Goal: Task Accomplishment & Management: Use online tool/utility

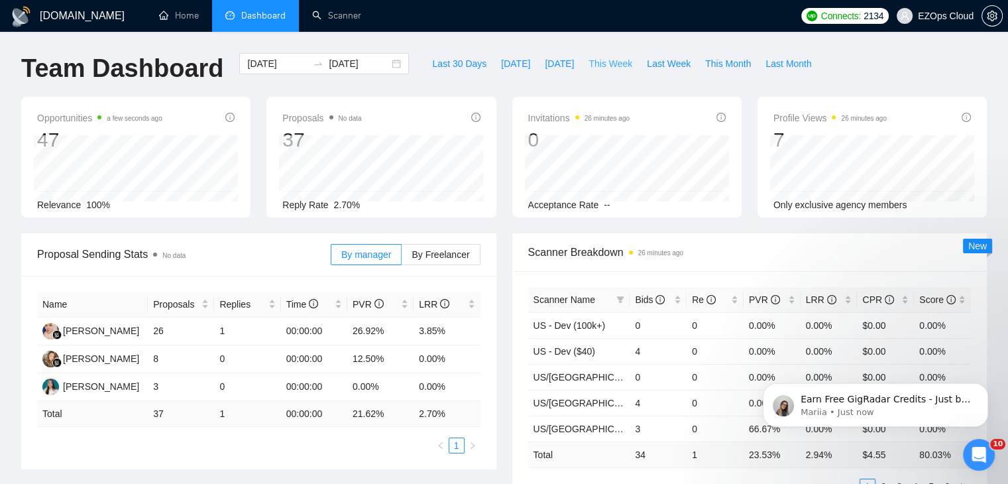
click at [594, 66] on span "This Week" at bounding box center [610, 63] width 44 height 15
type input "[DATE]"
click at [985, 392] on button "Dismiss notification" at bounding box center [983, 386] width 17 height 17
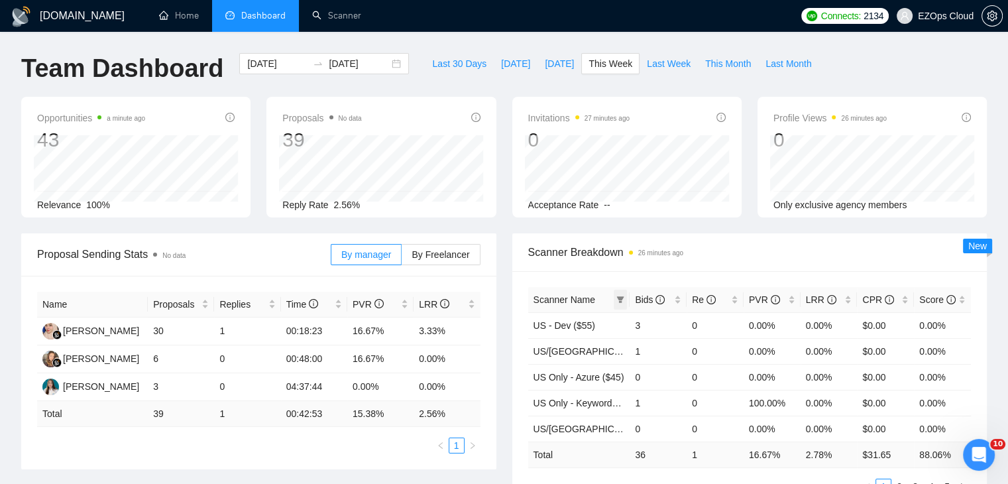
click at [619, 294] on span at bounding box center [620, 300] width 13 height 20
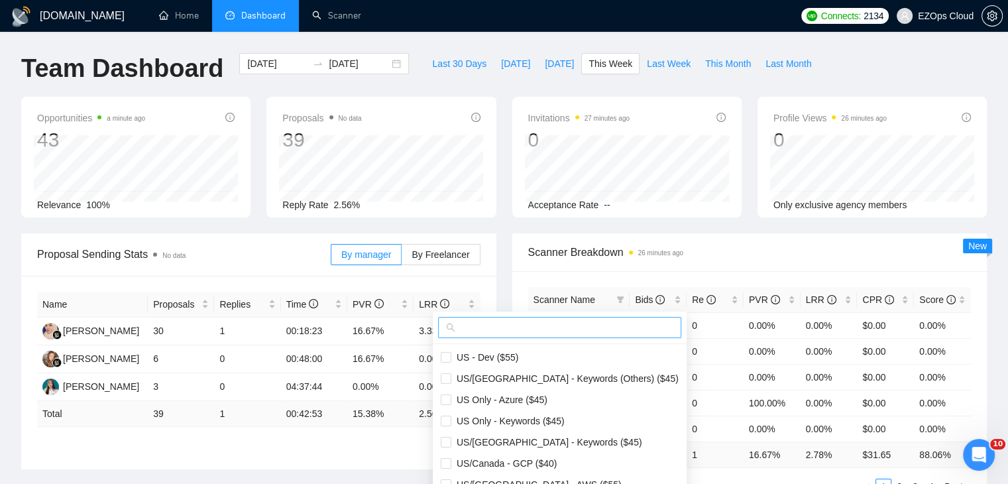
click at [585, 326] on input "text" at bounding box center [565, 327] width 215 height 15
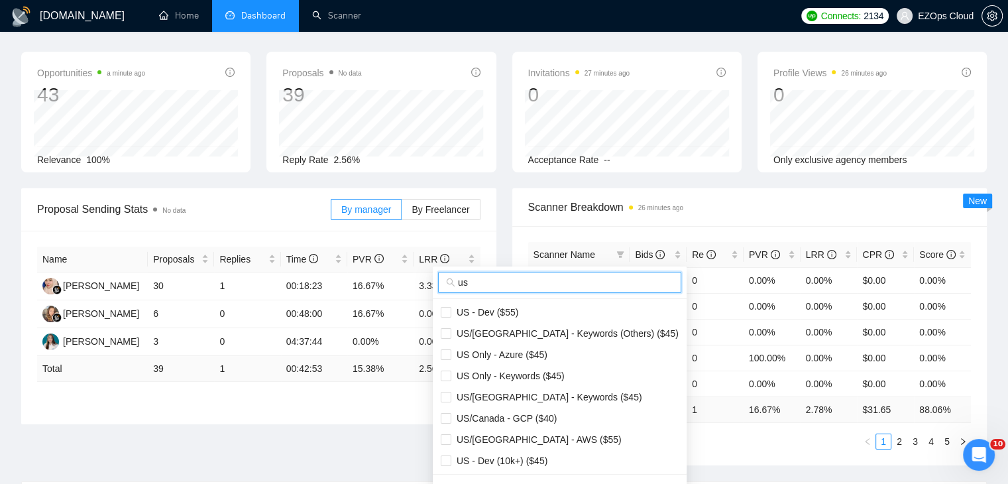
scroll to position [133, 0]
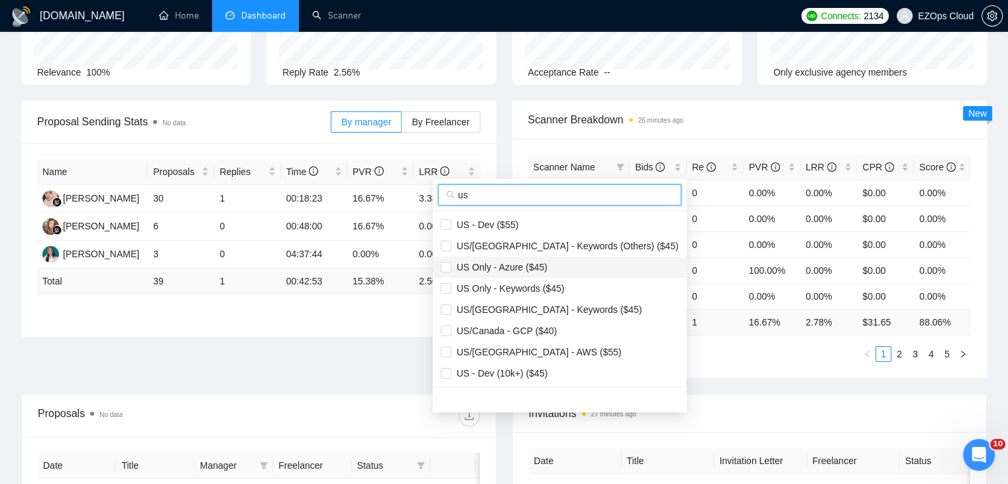
type input "us"
click at [561, 269] on span "US Only - Azure ($45)" at bounding box center [560, 267] width 238 height 15
checkbox input "true"
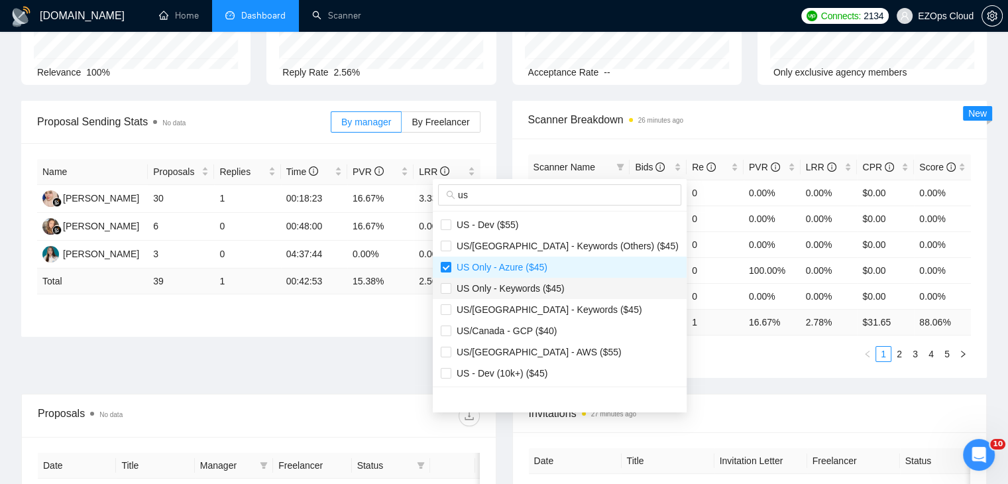
click at [559, 287] on span "US Only - Keywords ($45)" at bounding box center [507, 288] width 113 height 11
checkbox input "true"
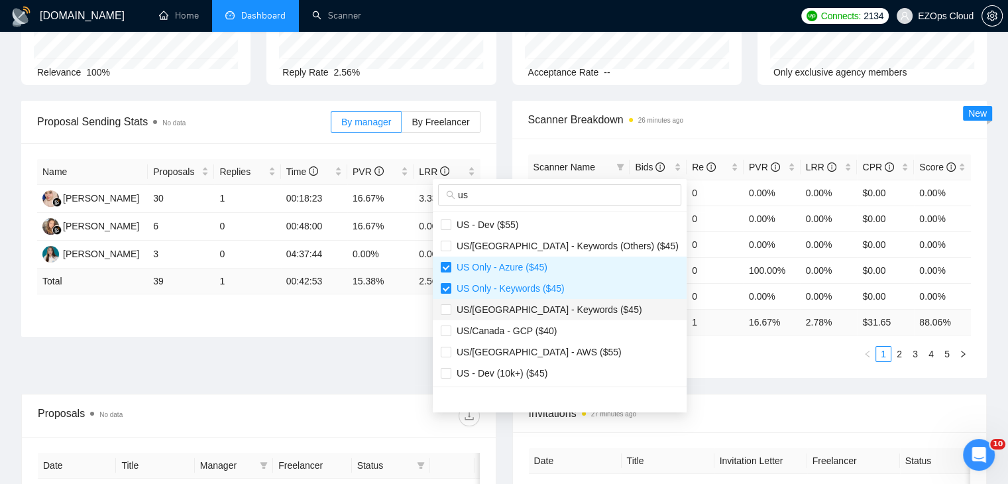
click at [578, 310] on span "US/[GEOGRAPHIC_DATA] - Keywords ($45)" at bounding box center [560, 309] width 238 height 15
checkbox input "true"
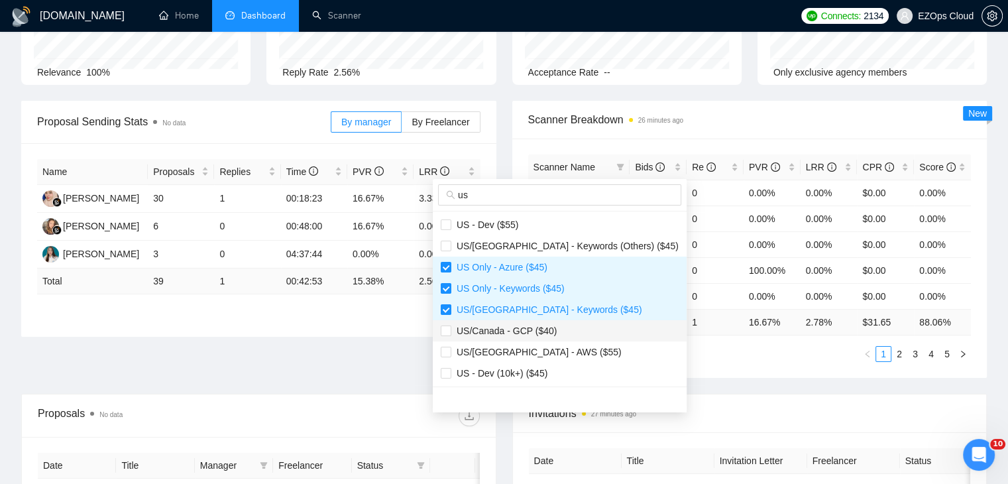
click at [565, 335] on span "US/Canada - GCP ($40)" at bounding box center [560, 330] width 238 height 15
checkbox input "true"
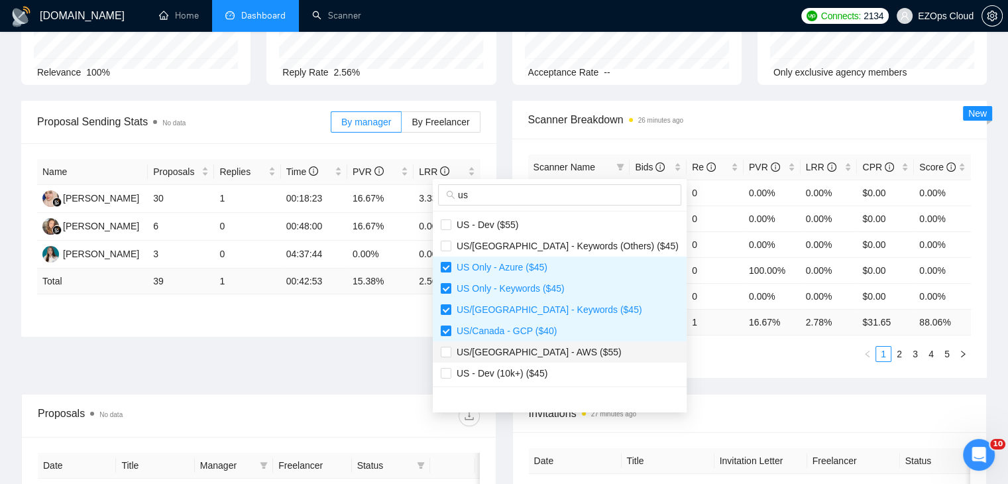
click at [567, 352] on span "US/[GEOGRAPHIC_DATA] - AWS ($55)" at bounding box center [560, 352] width 238 height 15
checkbox input "true"
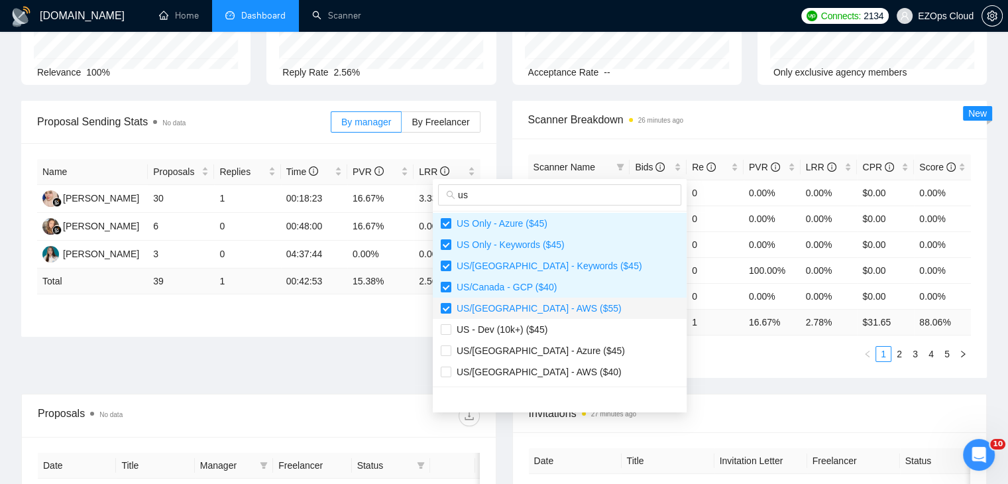
scroll to position [66, 0]
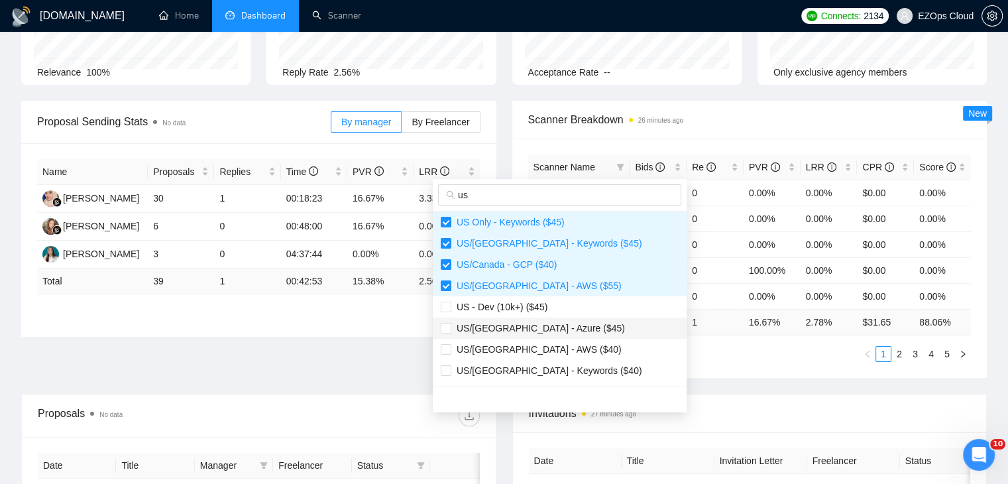
click at [545, 332] on span "US/[GEOGRAPHIC_DATA] - Azure ($45)" at bounding box center [538, 328] width 174 height 11
checkbox input "true"
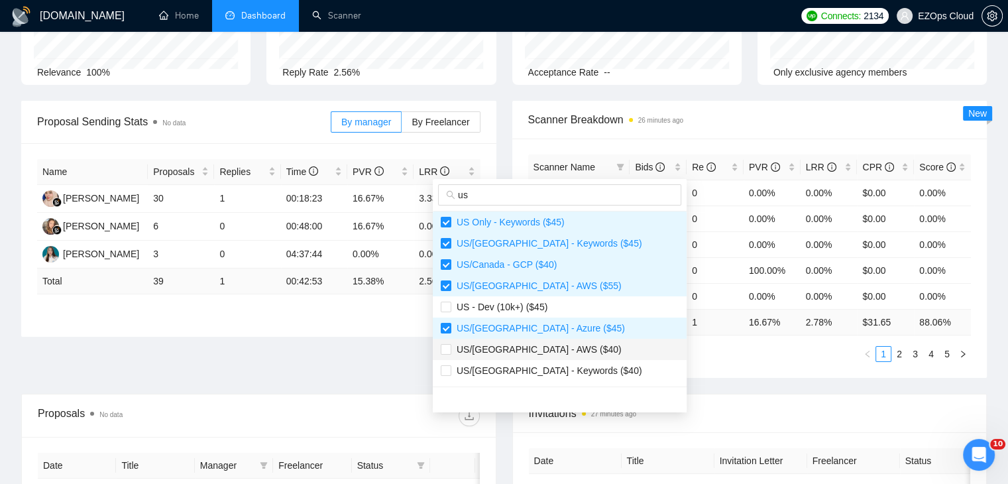
click at [558, 347] on span "US/[GEOGRAPHIC_DATA] - AWS ($40)" at bounding box center [560, 349] width 238 height 15
checkbox input "true"
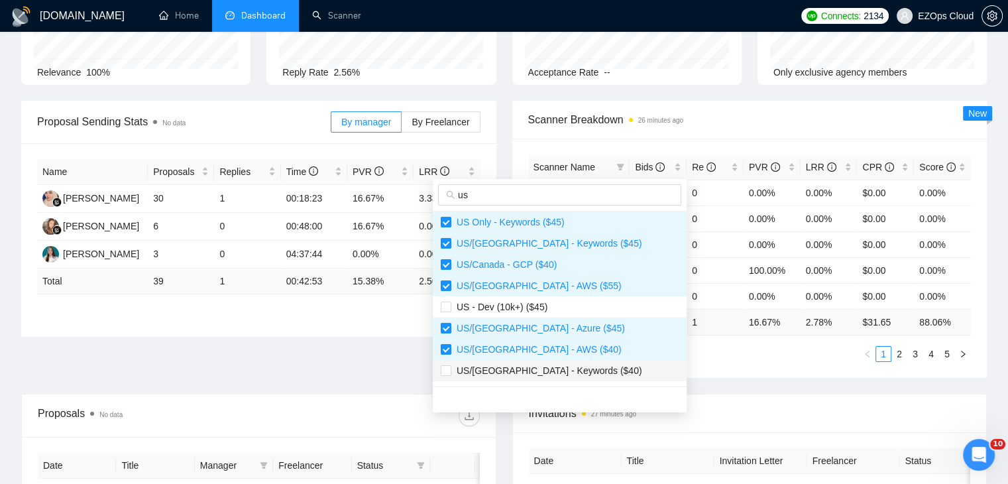
click at [578, 364] on span "US/[GEOGRAPHIC_DATA] - Keywords ($40)" at bounding box center [560, 370] width 238 height 15
checkbox input "true"
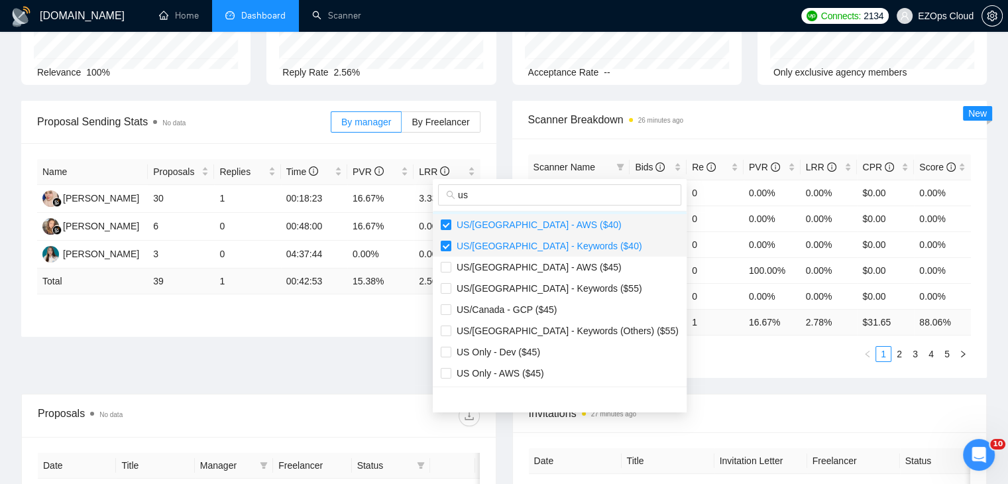
scroll to position [199, 0]
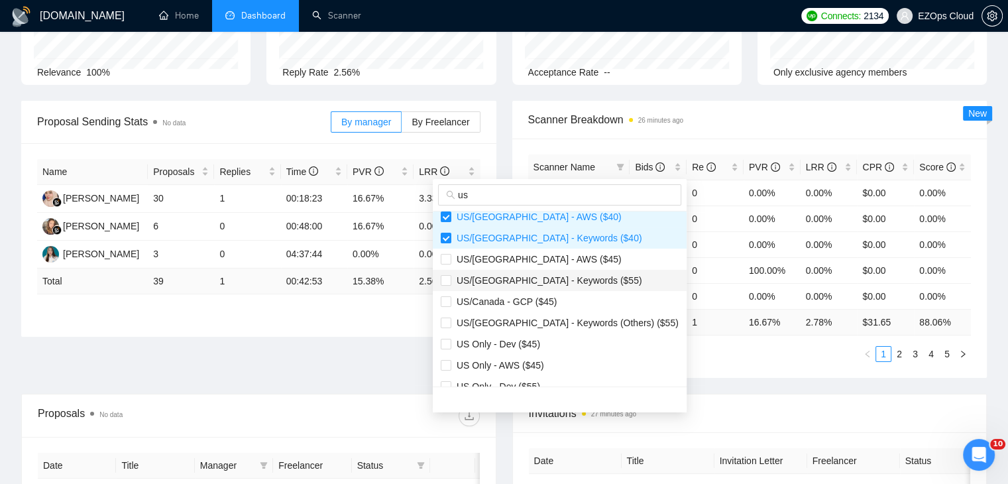
click at [548, 273] on span "US/[GEOGRAPHIC_DATA] - Keywords ($55)" at bounding box center [560, 280] width 238 height 15
checkbox input "true"
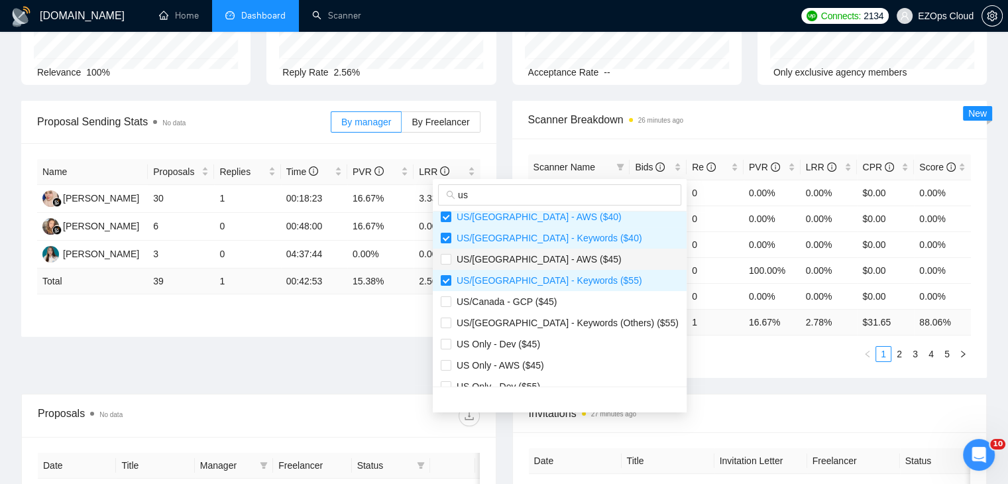
click at [547, 263] on span "US/[GEOGRAPHIC_DATA] - AWS ($45)" at bounding box center [536, 259] width 170 height 11
checkbox input "true"
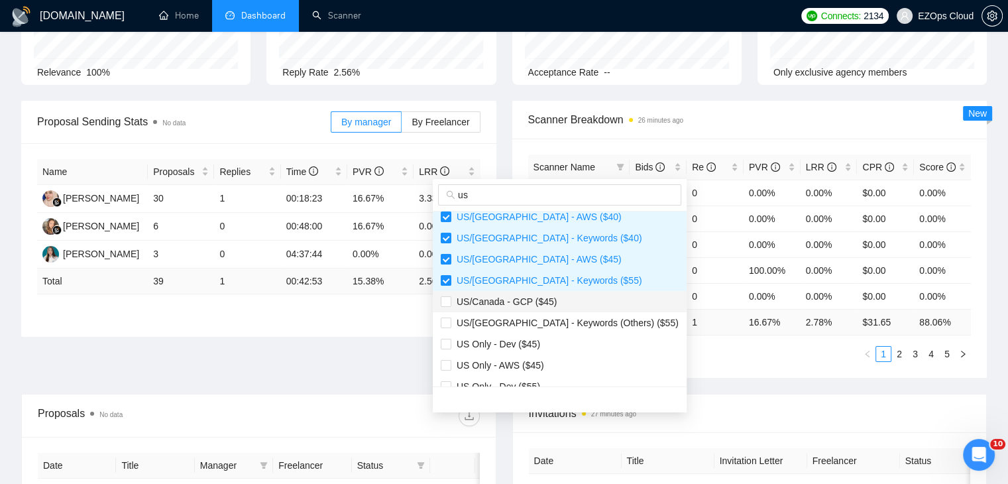
click at [578, 309] on li "US/Canada - GCP ($45)" at bounding box center [560, 301] width 254 height 21
checkbox input "true"
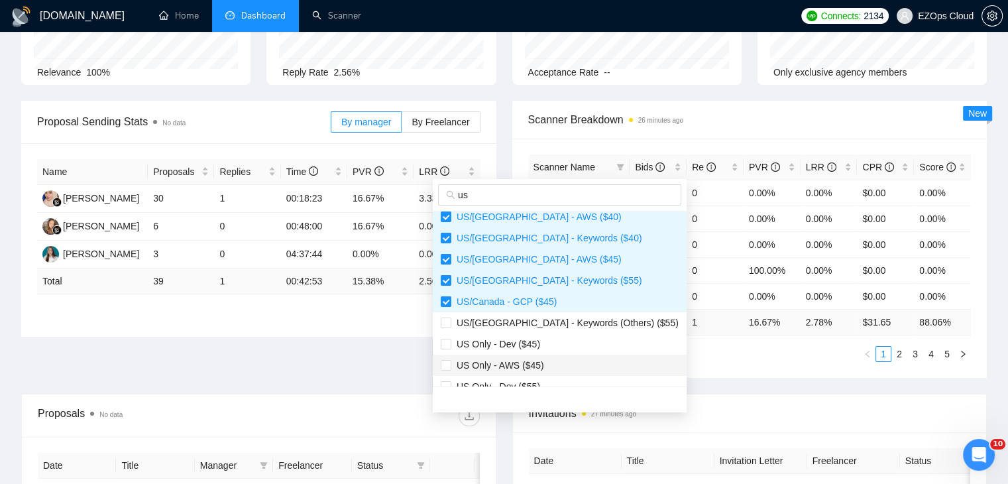
click at [567, 368] on span "US Only - AWS ($45)" at bounding box center [560, 365] width 238 height 15
checkbox input "true"
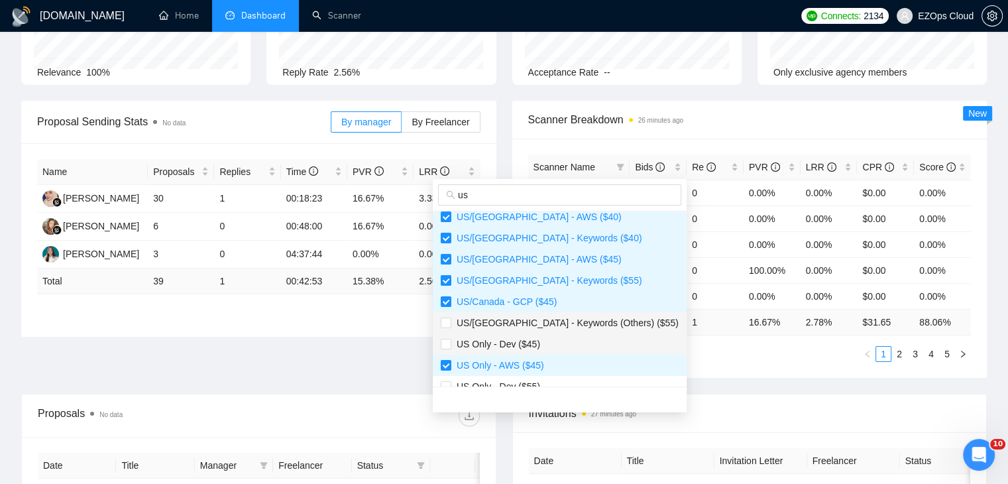
scroll to position [212, 0]
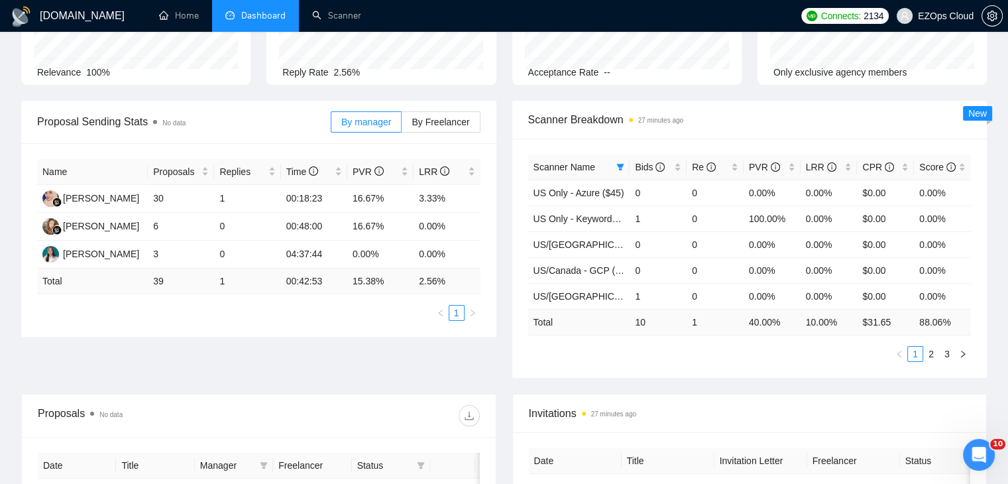
click at [681, 353] on ul "1 2 3" at bounding box center [749, 354] width 443 height 16
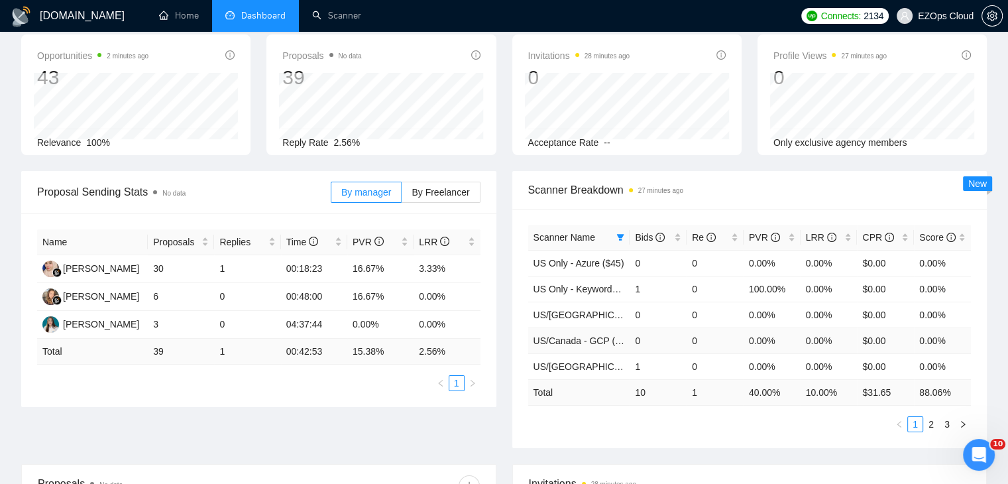
scroll to position [0, 0]
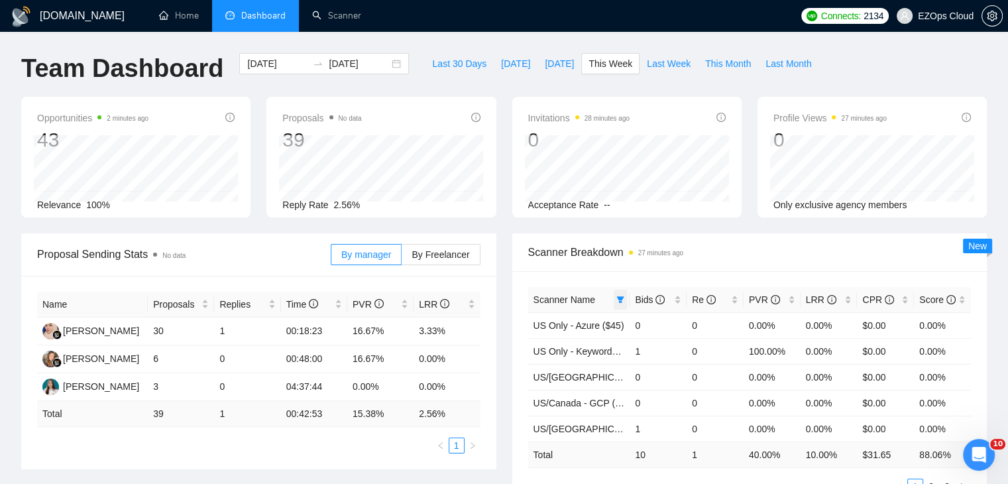
click at [619, 301] on icon "filter" at bounding box center [620, 299] width 7 height 7
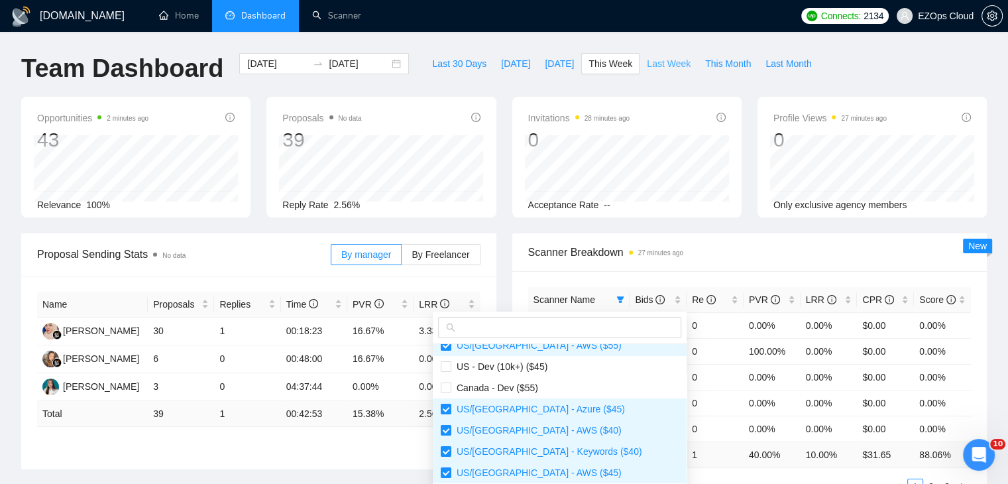
click at [655, 60] on span "Last Week" at bounding box center [669, 63] width 44 height 15
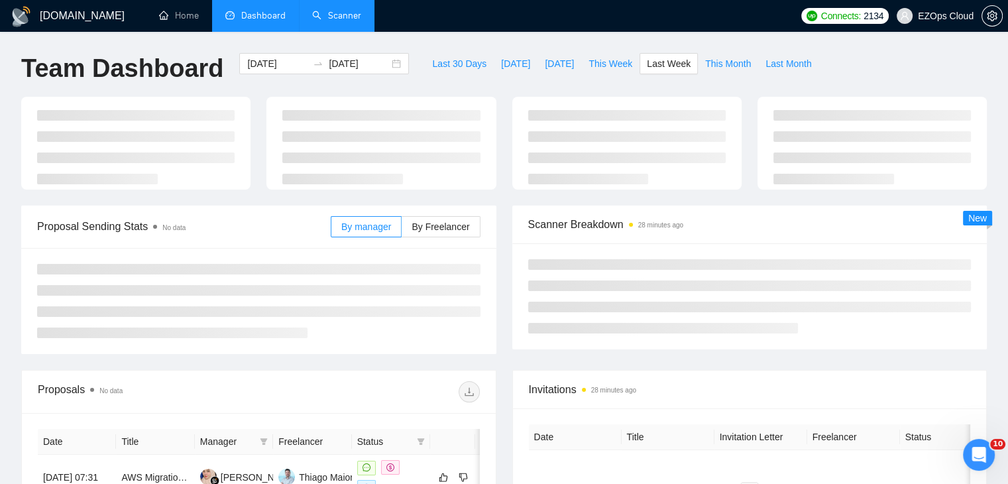
type input "[DATE]"
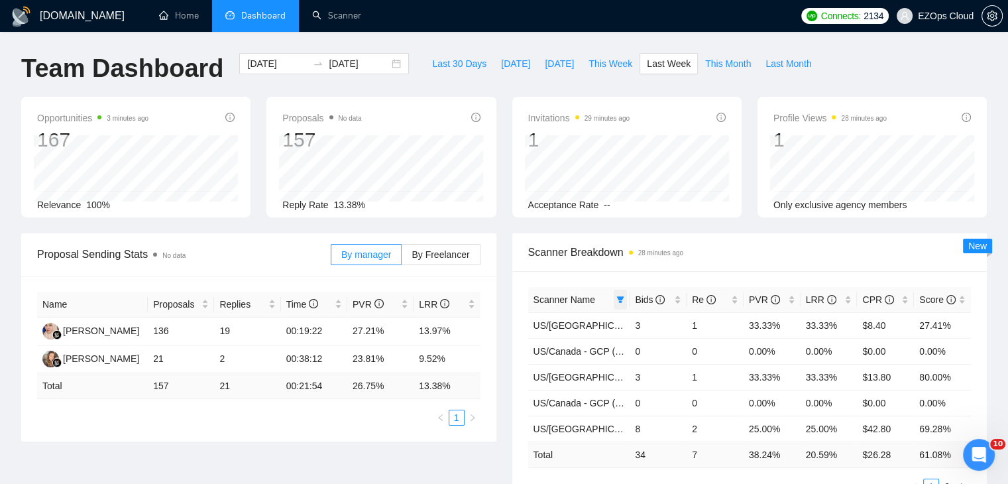
click at [620, 298] on icon "filter" at bounding box center [620, 299] width 7 height 7
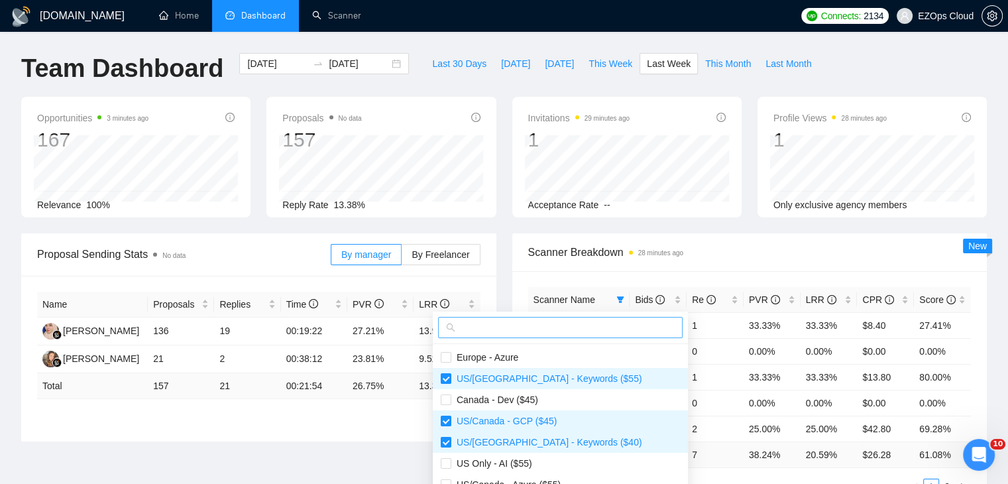
click at [580, 318] on span at bounding box center [560, 327] width 244 height 21
click at [586, 334] on input "text" at bounding box center [566, 327] width 217 height 15
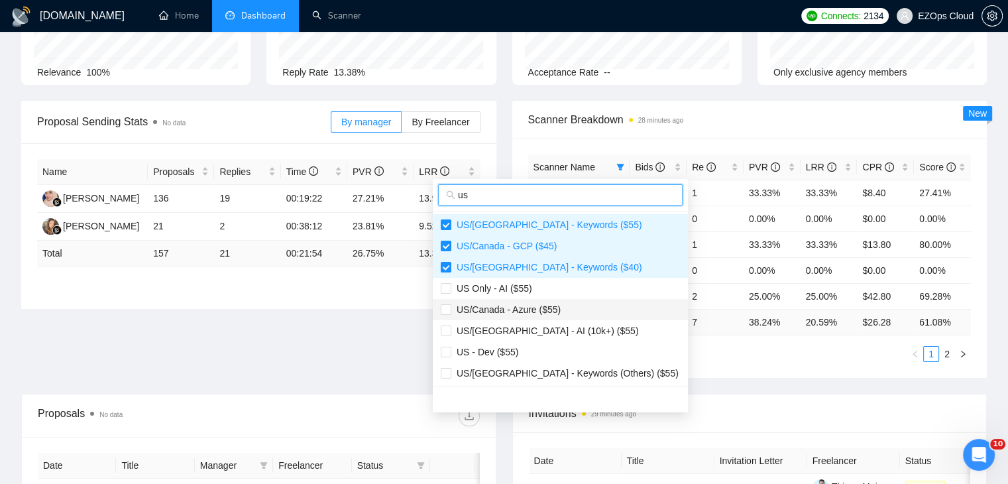
type input "us"
click at [559, 305] on span "US/Canada - Azure ($55)" at bounding box center [560, 309] width 239 height 15
checkbox input "true"
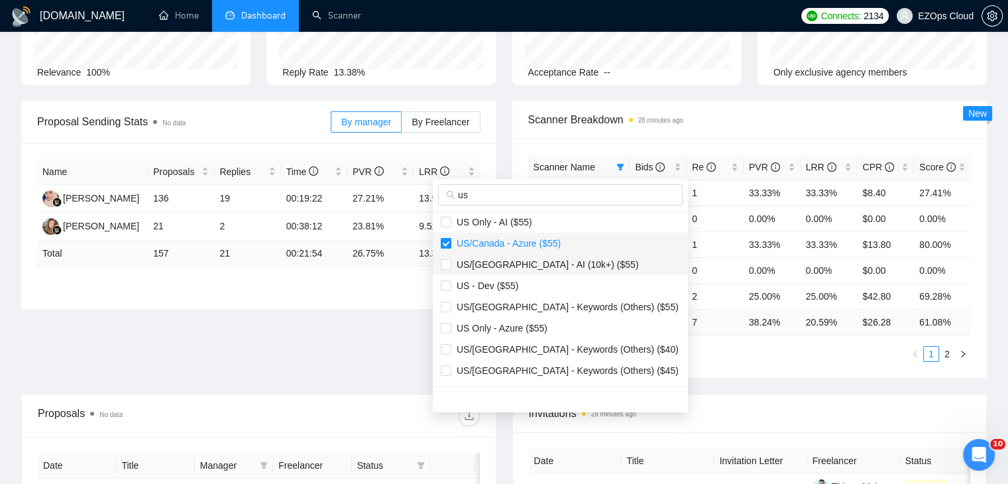
scroll to position [133, 0]
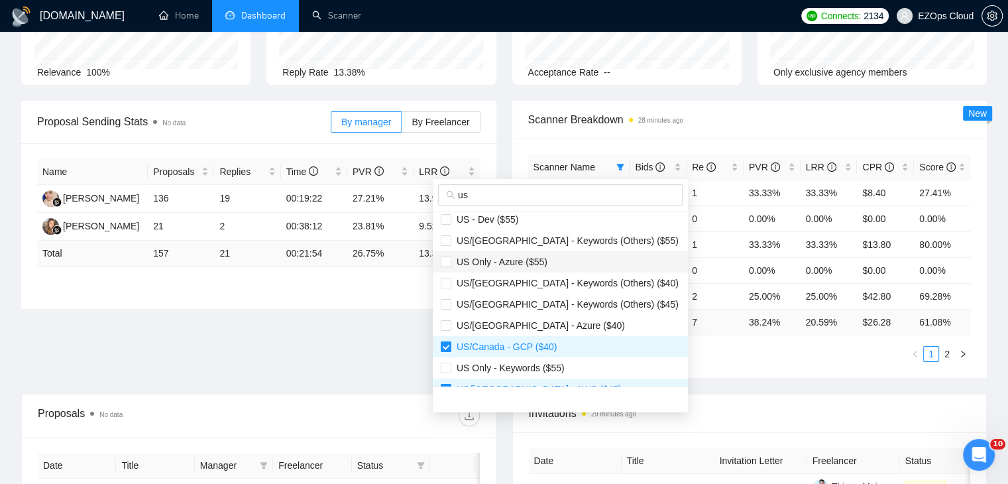
click at [538, 257] on span "US Only - Azure ($55)" at bounding box center [499, 261] width 96 height 11
checkbox input "true"
click at [554, 323] on span "US/[GEOGRAPHIC_DATA] - Azure ($40)" at bounding box center [538, 325] width 174 height 11
checkbox input "true"
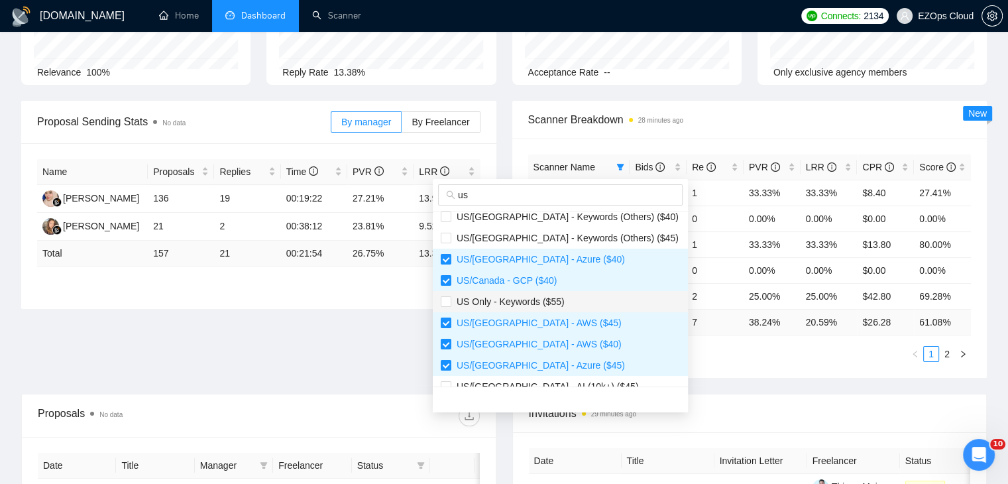
click at [550, 303] on span "US Only - Keywords ($55)" at bounding box center [507, 301] width 113 height 11
checkbox input "true"
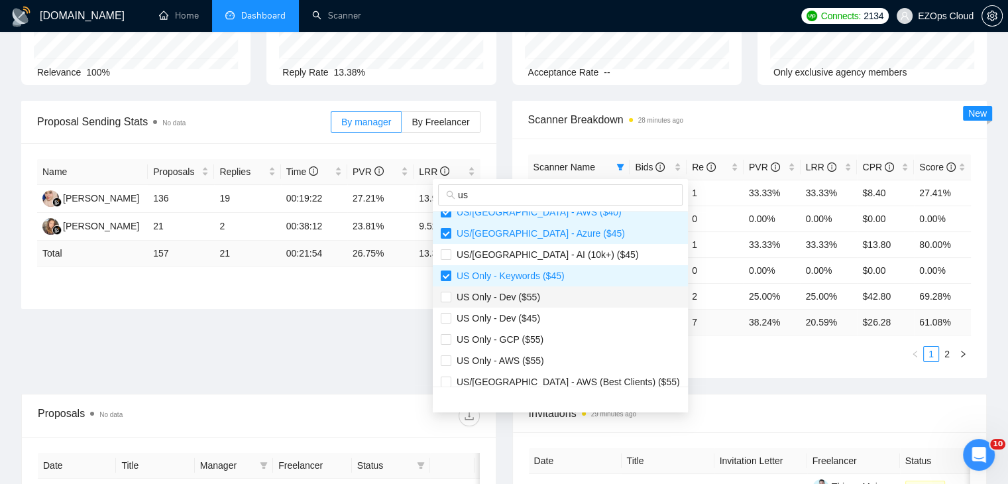
scroll to position [331, 0]
click at [554, 329] on li "US Only - GCP ($55)" at bounding box center [560, 338] width 255 height 21
checkbox input "true"
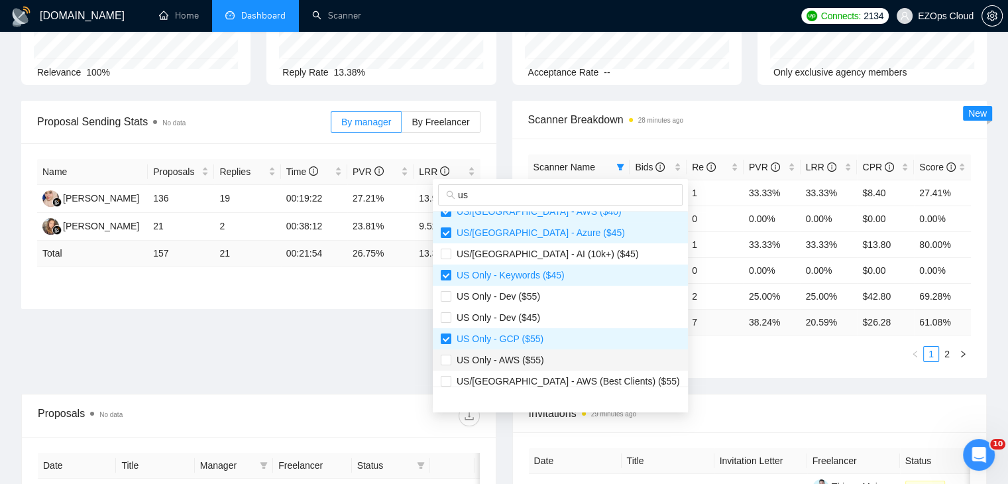
click at [562, 355] on span "US Only - AWS ($55)" at bounding box center [560, 359] width 239 height 15
checkbox input "true"
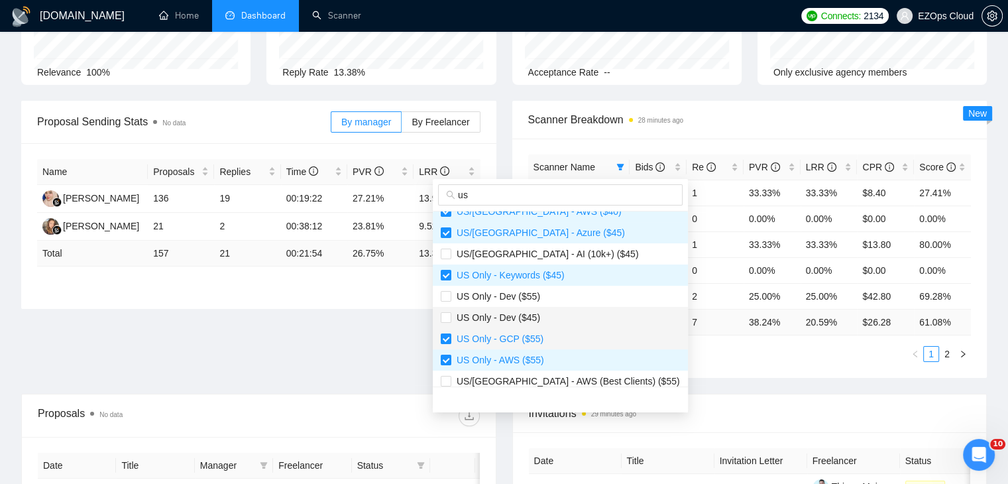
scroll to position [398, 0]
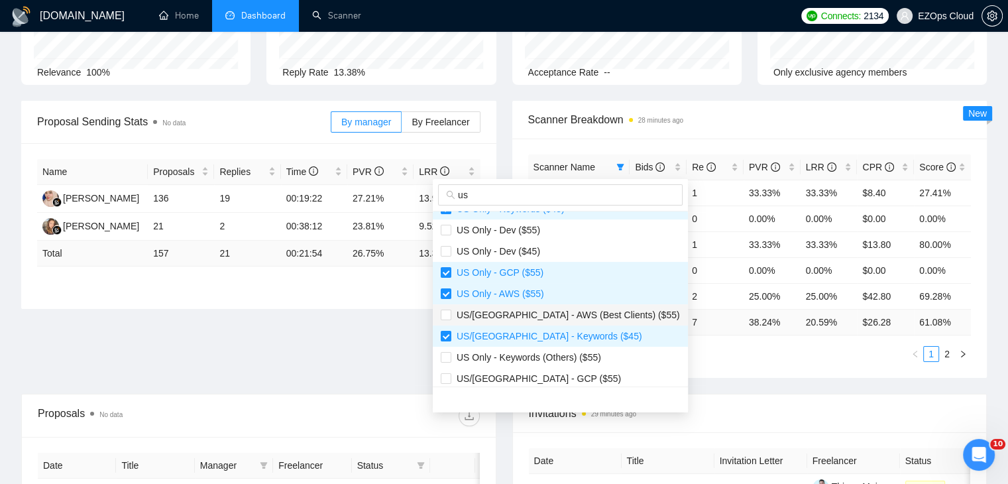
click at [568, 315] on span "US/[GEOGRAPHIC_DATA] - AWS (Best Clients) ($55)" at bounding box center [565, 314] width 229 height 11
checkbox input "true"
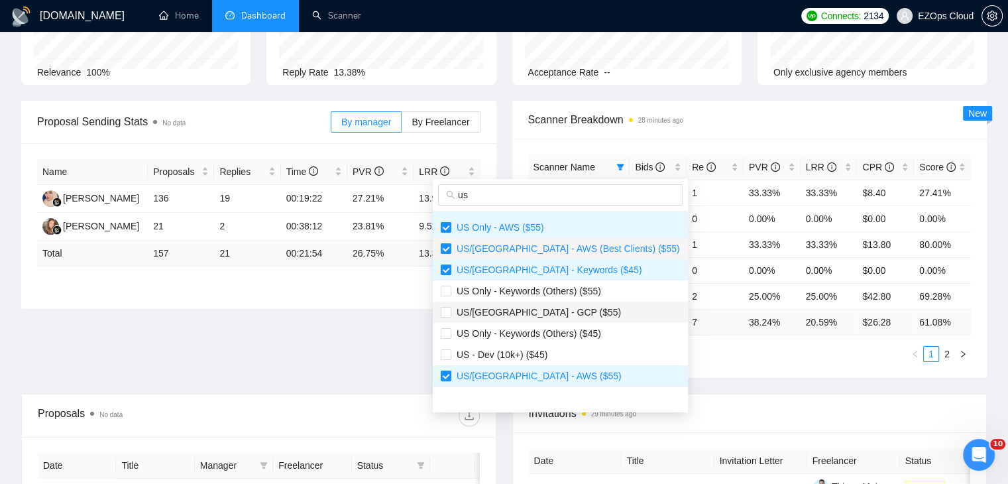
click at [568, 315] on span "US/[GEOGRAPHIC_DATA] - GCP ($55)" at bounding box center [560, 312] width 239 height 15
checkbox input "true"
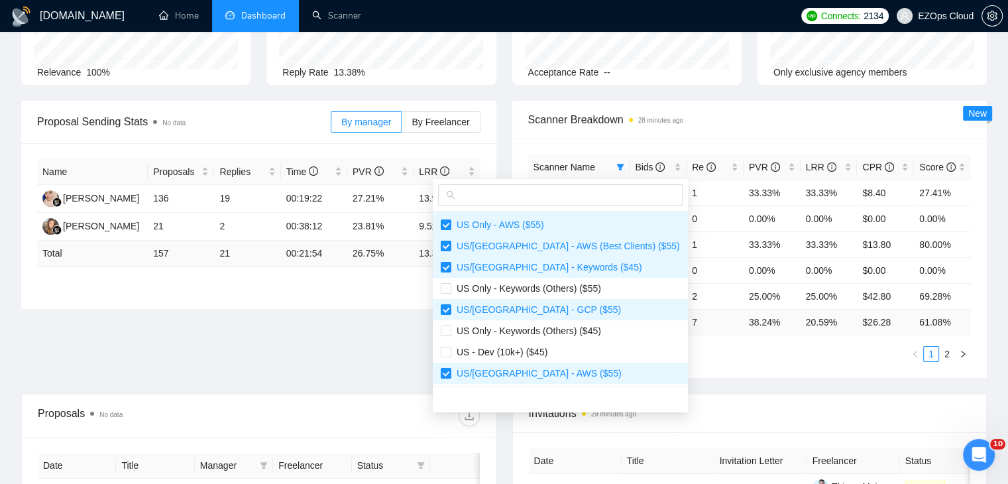
click at [677, 346] on ul "1 2" at bounding box center [749, 354] width 443 height 16
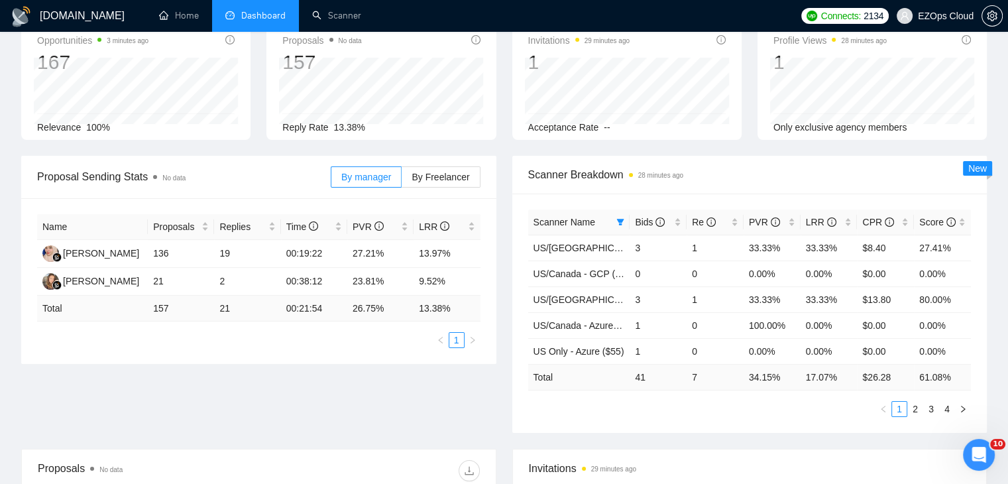
scroll to position [0, 0]
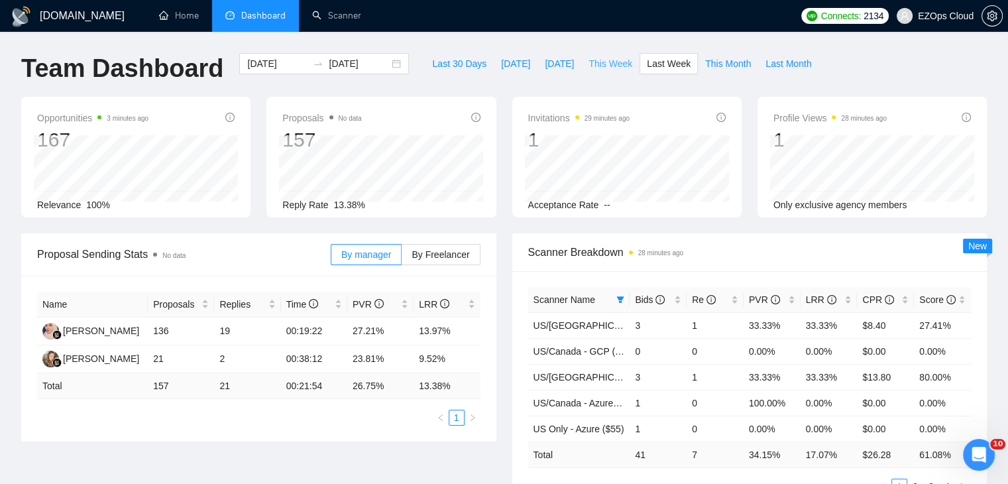
click at [595, 68] on span "This Week" at bounding box center [610, 63] width 44 height 15
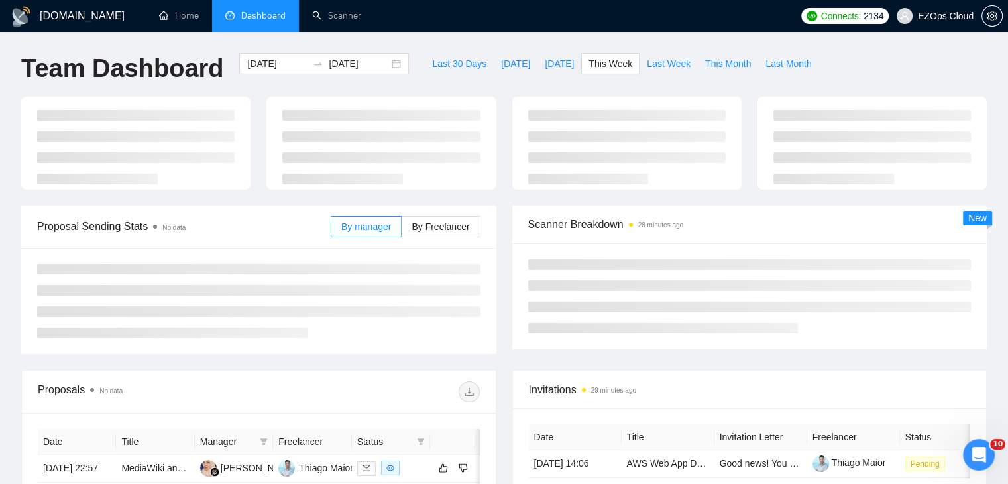
type input "[DATE]"
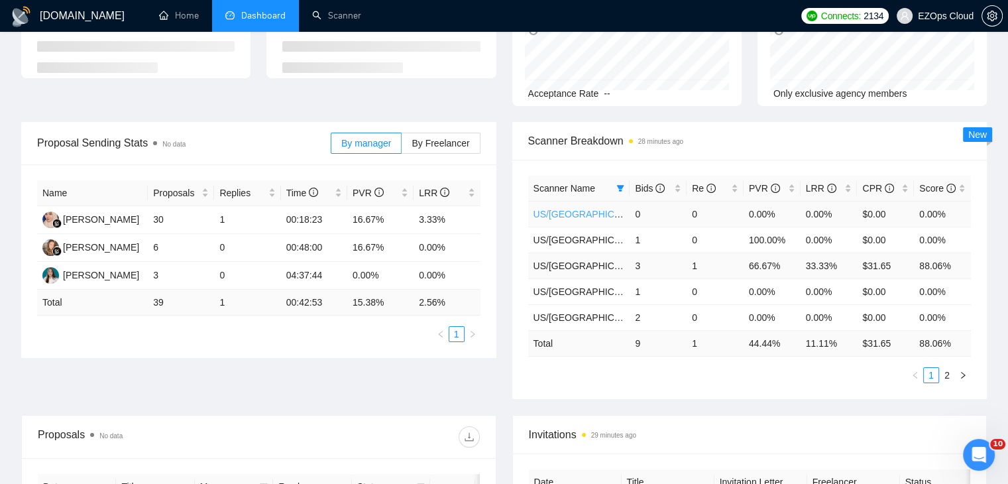
scroll to position [133, 0]
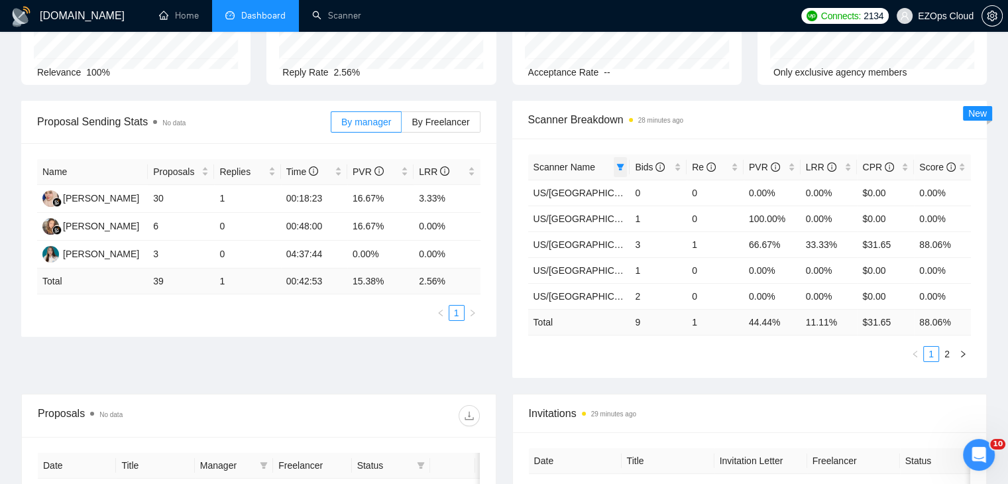
click at [615, 175] on span at bounding box center [620, 167] width 13 height 20
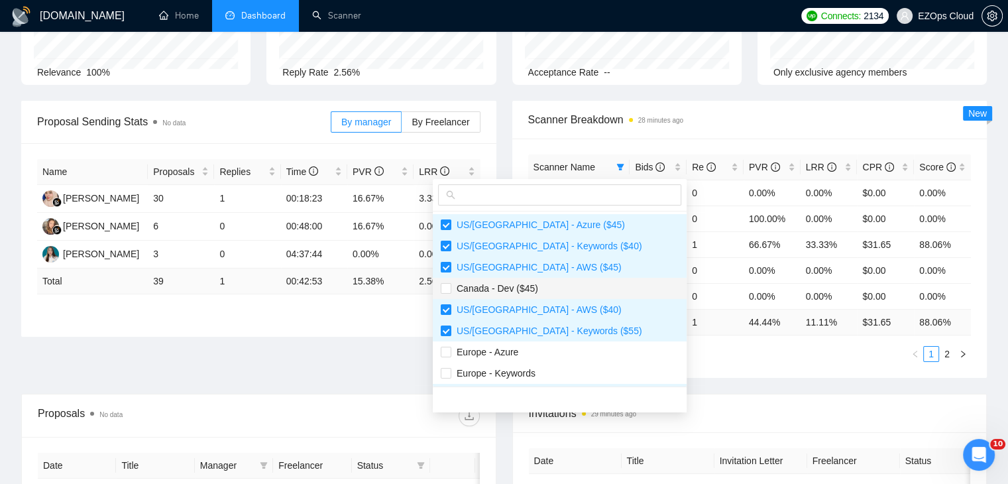
click at [557, 290] on span "Canada - Dev ($45)" at bounding box center [560, 288] width 238 height 15
checkbox input "true"
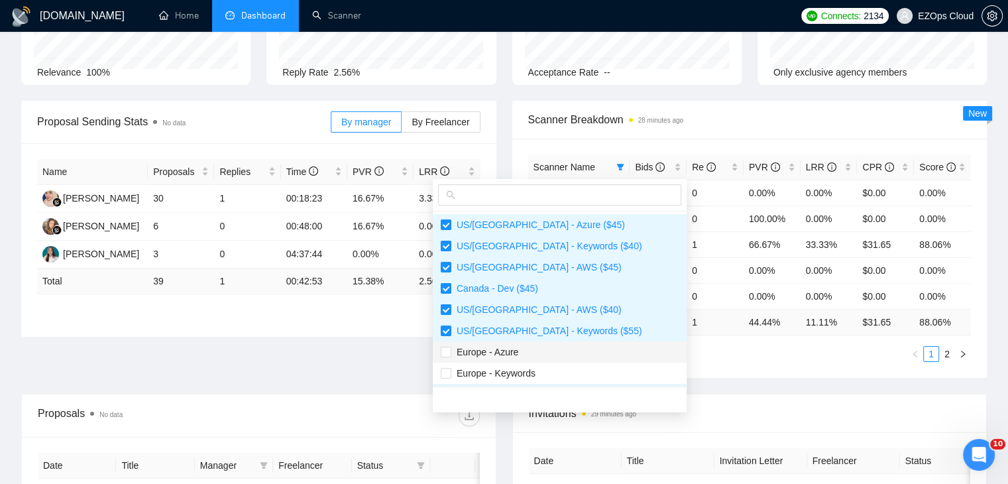
click at [565, 352] on span "Europe - Azure" at bounding box center [560, 352] width 238 height 15
checkbox input "true"
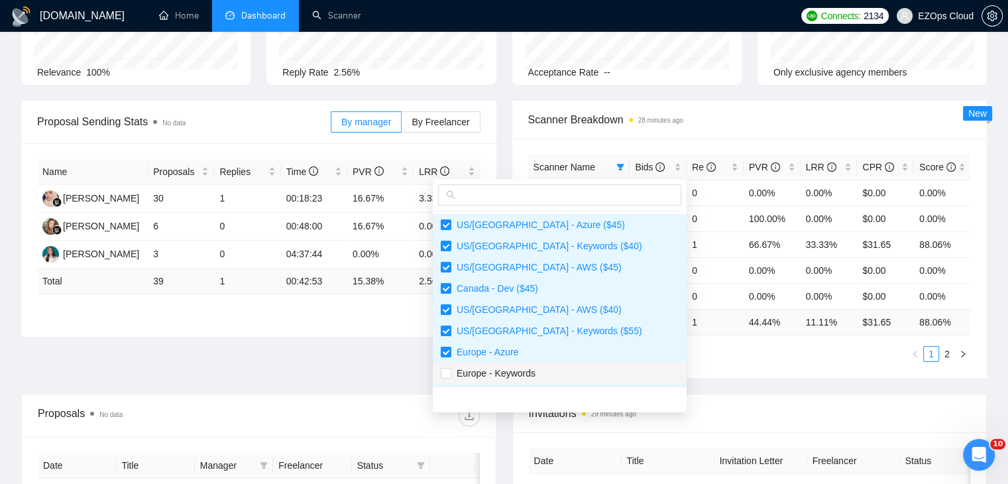
click at [575, 366] on span "Europe - Keywords" at bounding box center [560, 373] width 238 height 15
checkbox input "true"
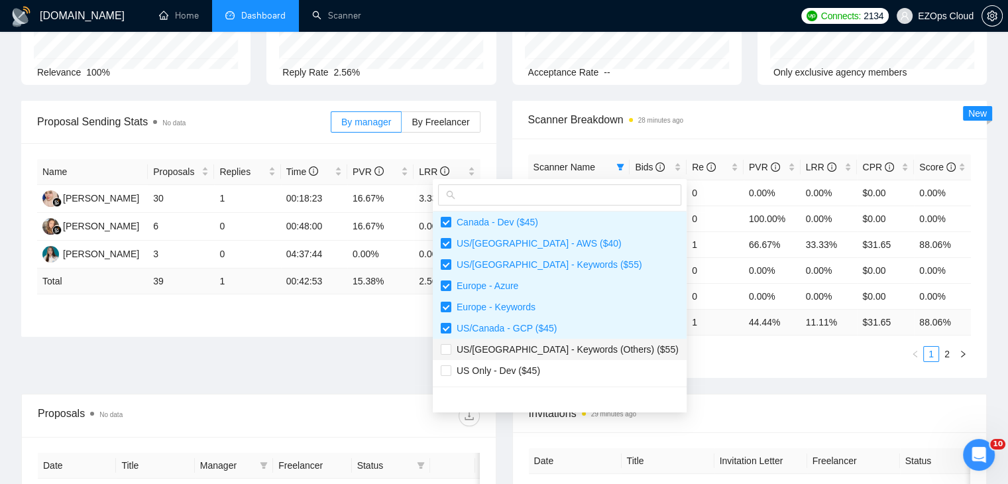
click at [559, 342] on span "US/[GEOGRAPHIC_DATA] - Keywords (Others) ($55)" at bounding box center [560, 349] width 238 height 15
checkbox input "true"
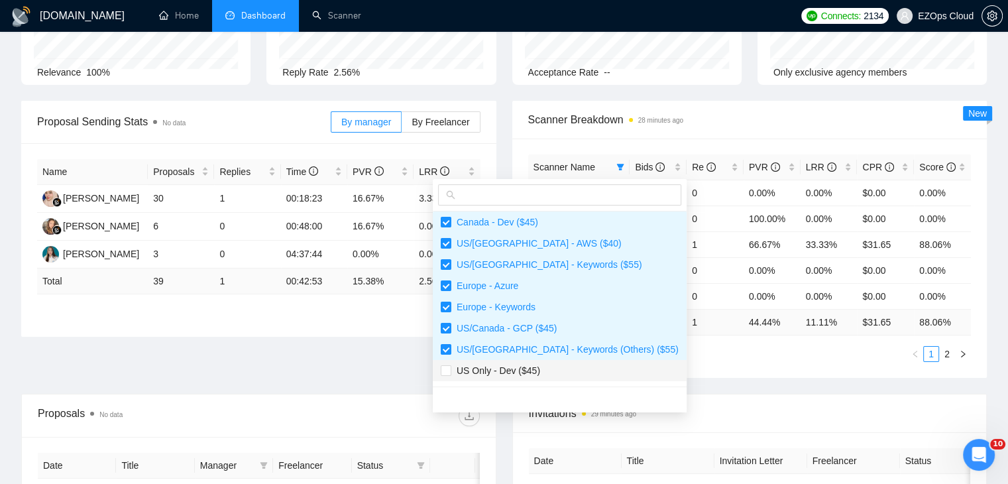
click at [568, 366] on span "US Only - Dev ($45)" at bounding box center [560, 370] width 238 height 15
checkbox input "true"
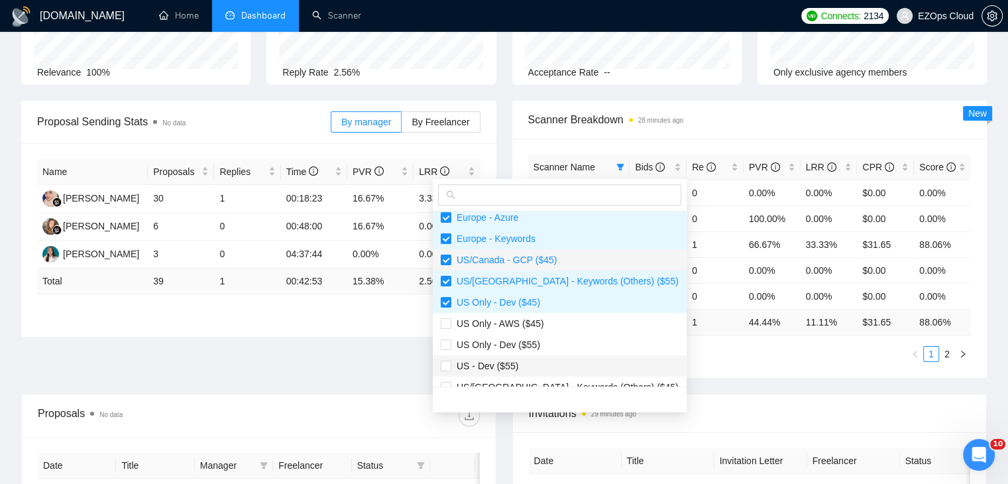
scroll to position [199, 0]
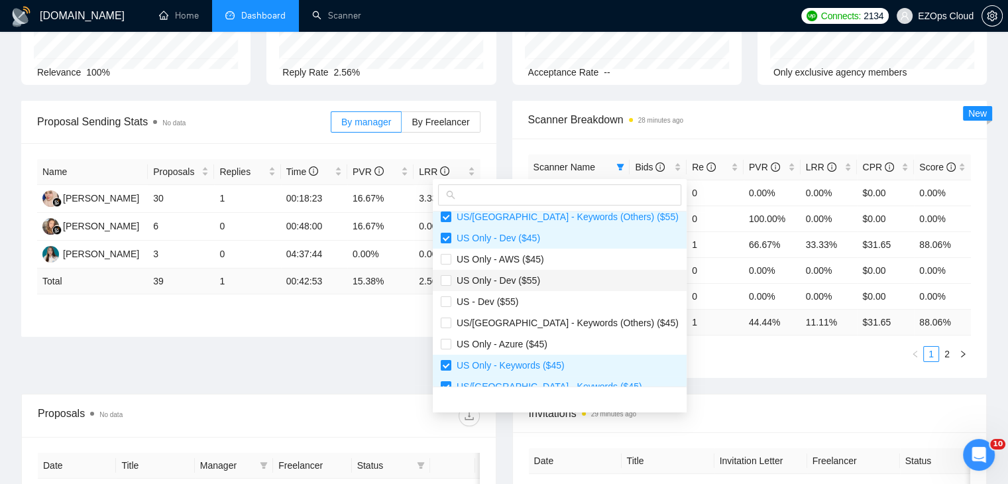
click at [557, 270] on li "US Only - Dev ($55)" at bounding box center [560, 280] width 254 height 21
checkbox input "true"
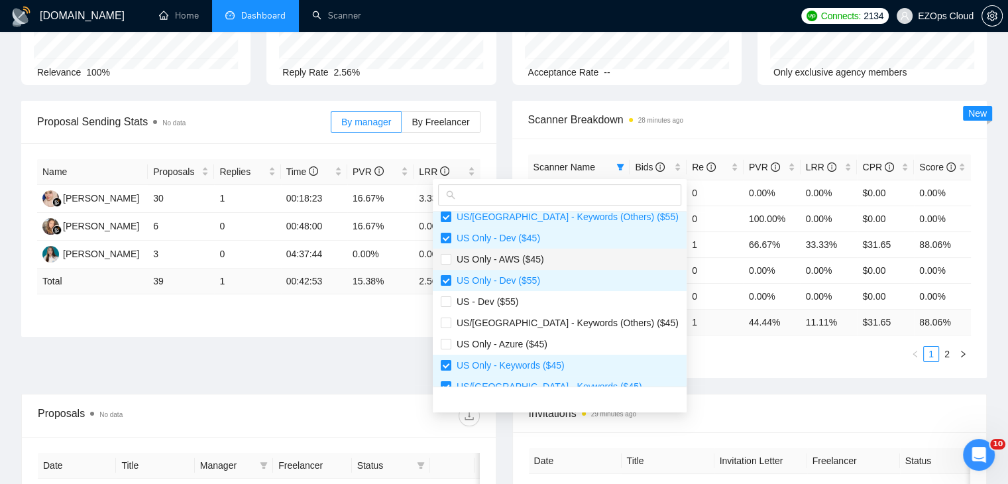
click at [545, 260] on span "US Only - AWS ($45)" at bounding box center [560, 259] width 238 height 15
checkbox input "true"
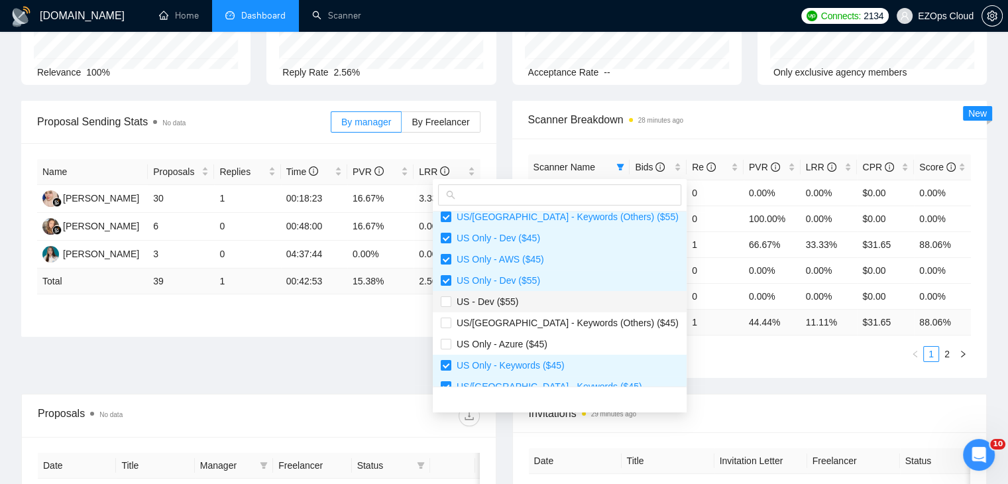
click at [531, 298] on span "US - Dev ($55)" at bounding box center [560, 301] width 238 height 15
checkbox input "true"
click at [557, 317] on span "US/[GEOGRAPHIC_DATA] - Keywords (Others) ($45)" at bounding box center [564, 322] width 227 height 11
checkbox input "true"
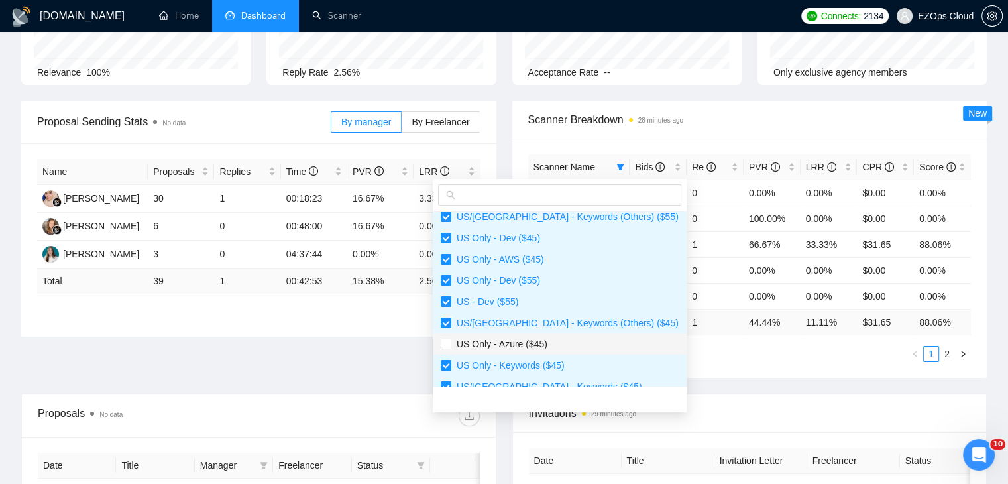
click at [570, 341] on span "US Only - Azure ($45)" at bounding box center [560, 344] width 238 height 15
checkbox input "true"
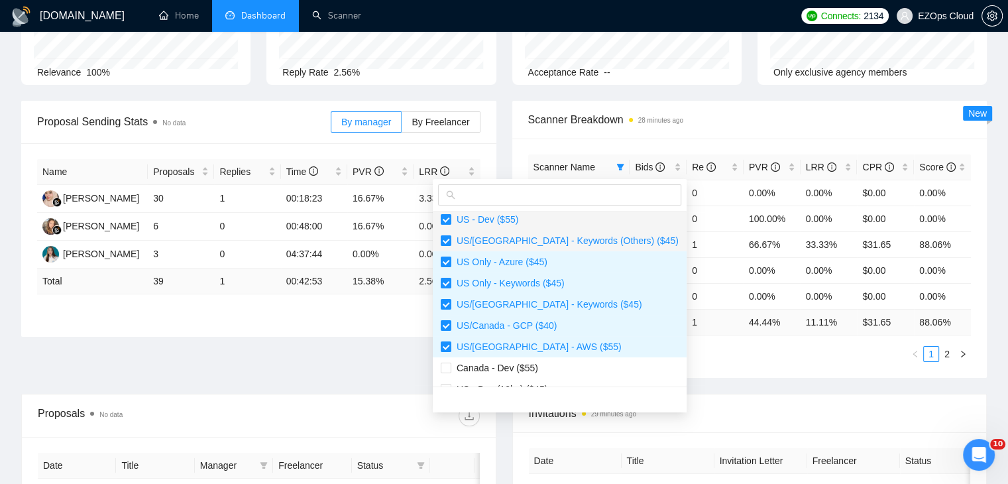
scroll to position [297, 0]
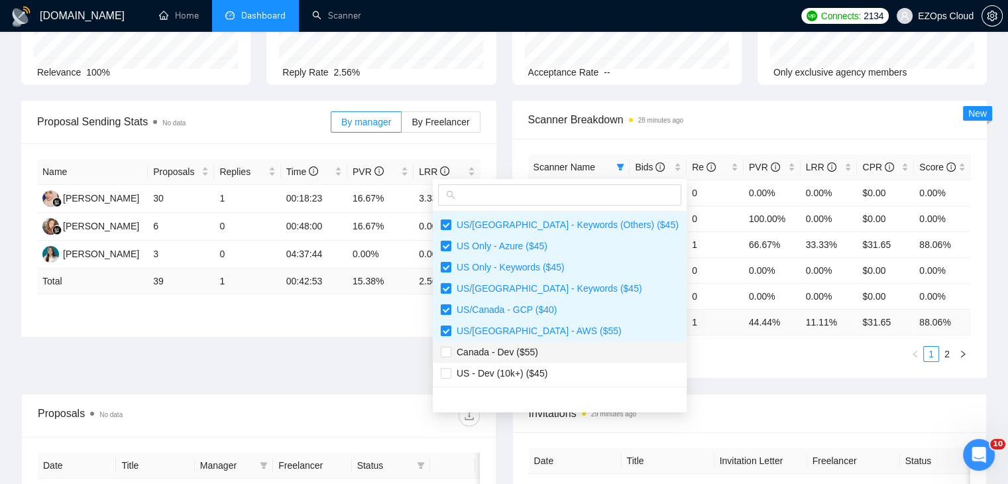
click at [570, 360] on li "Canada - Dev ($55)" at bounding box center [560, 351] width 254 height 21
checkbox input "true"
click at [572, 369] on span "US - Dev (10k+) ($45)" at bounding box center [560, 373] width 238 height 15
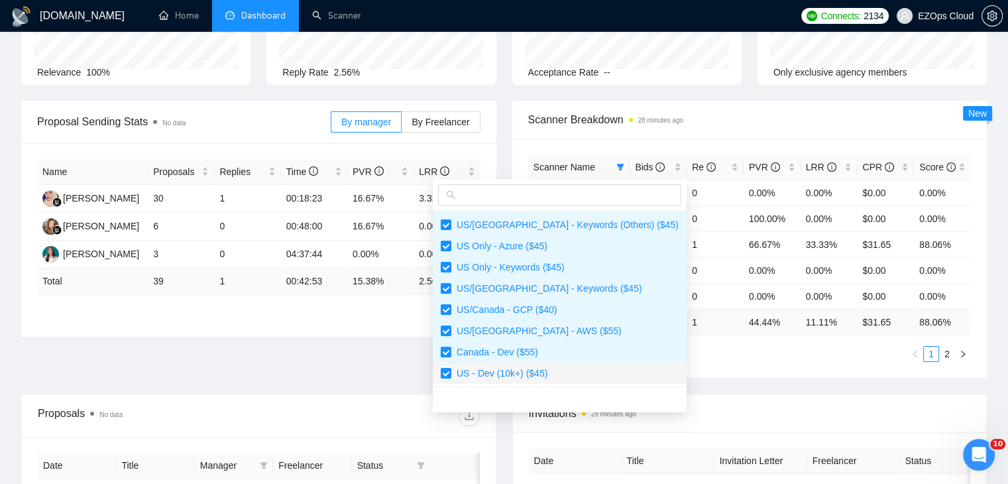
checkbox input "true"
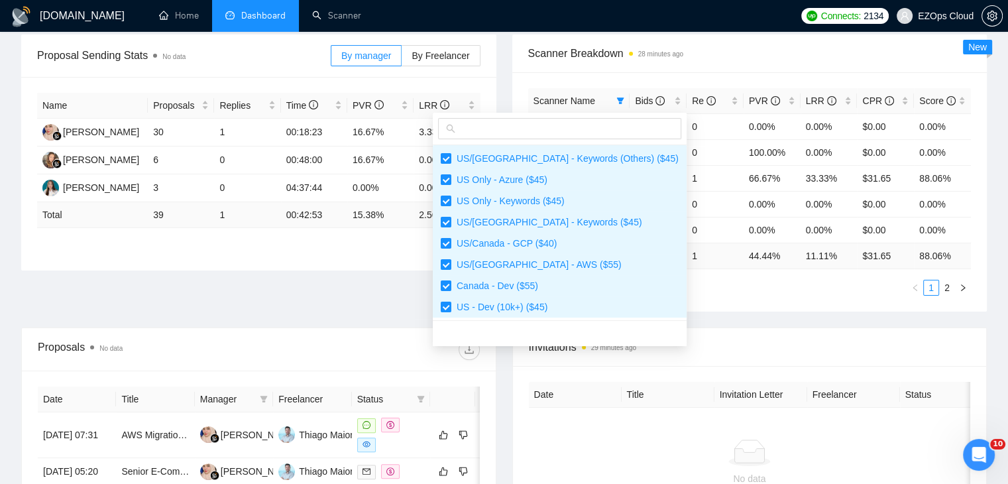
click at [677, 302] on div "Scanner Name Bids Re PVR LRR CPR Score [GEOGRAPHIC_DATA]/[GEOGRAPHIC_DATA] - Az…" at bounding box center [749, 191] width 475 height 239
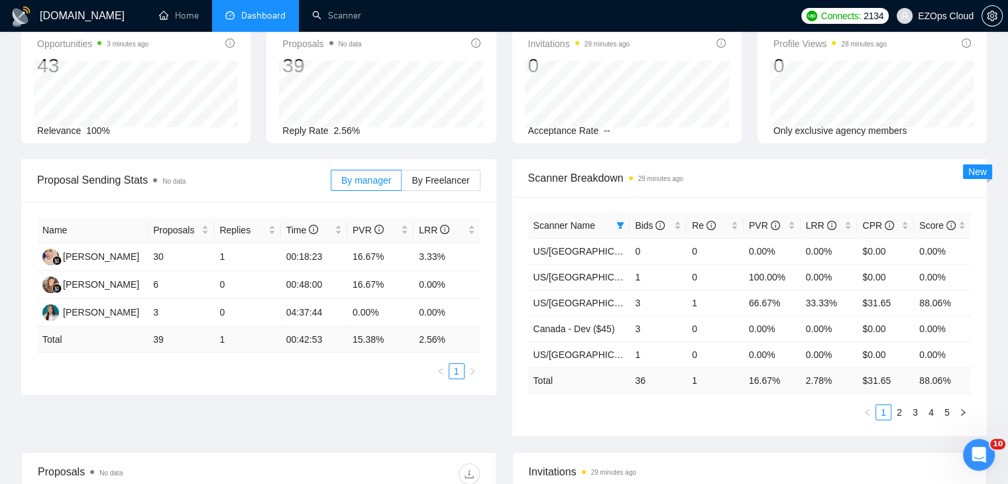
scroll to position [0, 0]
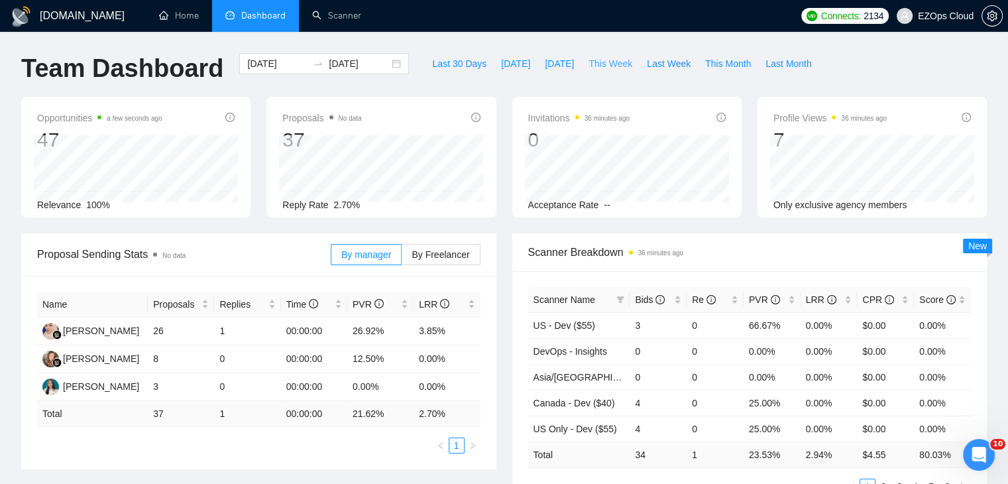
click at [602, 64] on span "This Week" at bounding box center [610, 63] width 44 height 15
type input "[DATE]"
click at [621, 300] on icon "filter" at bounding box center [620, 300] width 8 height 8
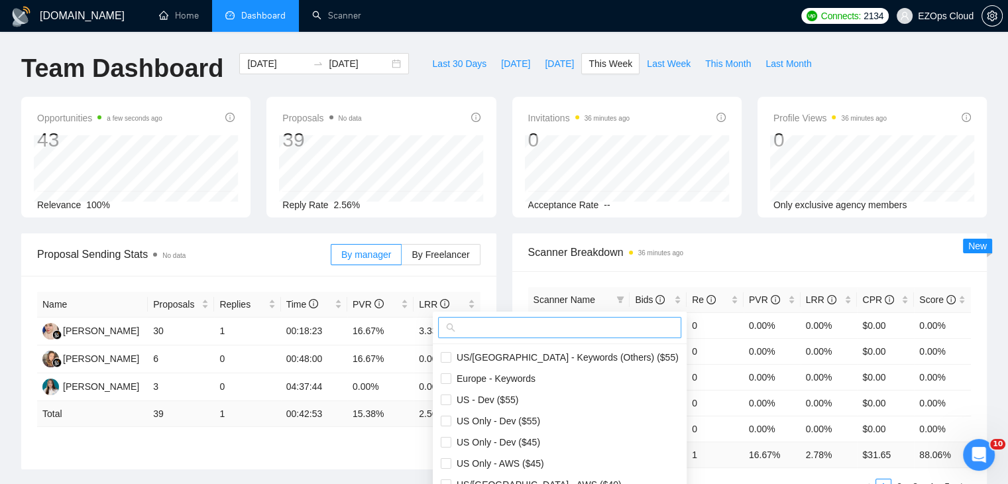
click at [552, 331] on input "text" at bounding box center [565, 327] width 215 height 15
type input "u"
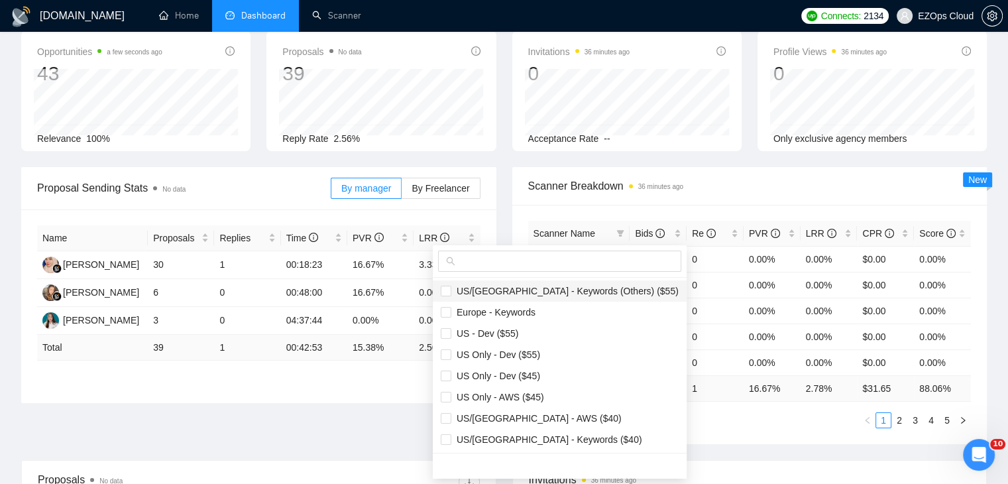
click at [565, 287] on span "US/[GEOGRAPHIC_DATA] - Keywords (Others) ($55)" at bounding box center [564, 291] width 227 height 11
checkbox input "true"
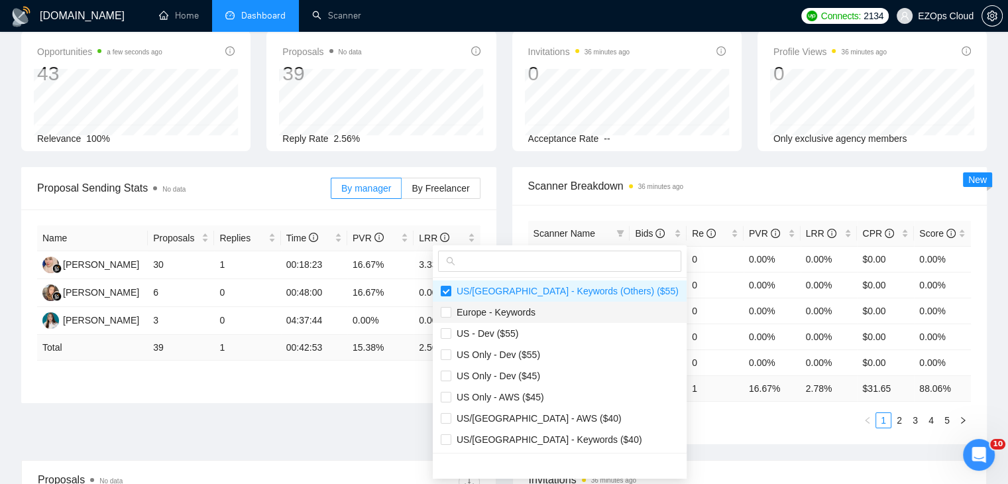
click at [547, 307] on span "Europe - Keywords" at bounding box center [560, 312] width 238 height 15
checkbox input "true"
click at [533, 325] on li "US - Dev ($55)" at bounding box center [560, 333] width 254 height 21
checkbox input "true"
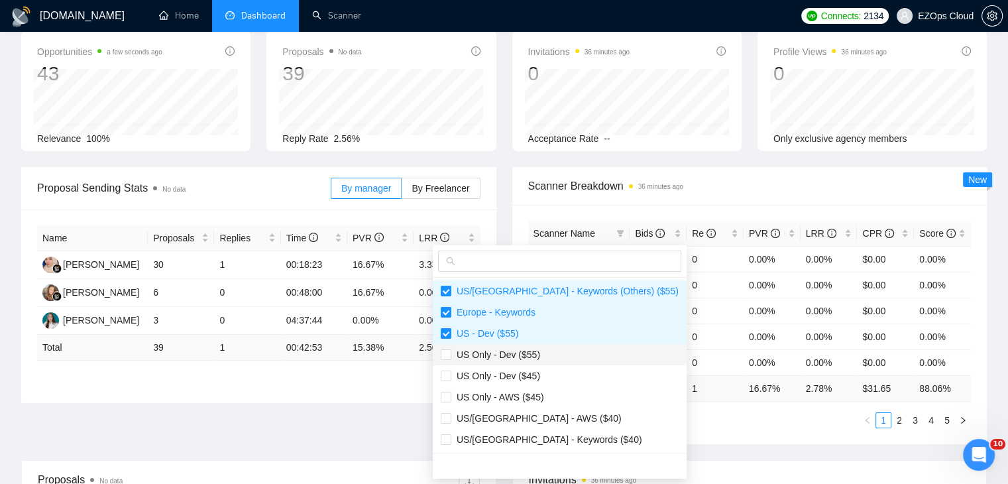
click at [535, 349] on span "US Only - Dev ($55)" at bounding box center [495, 354] width 89 height 11
checkbox input "true"
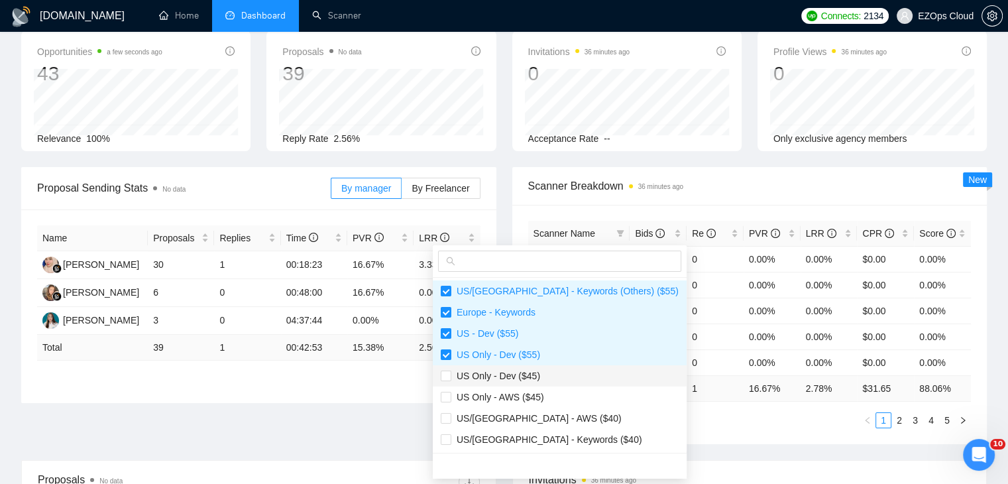
click at [537, 374] on span "US Only - Dev ($45)" at bounding box center [560, 375] width 238 height 15
checkbox input "true"
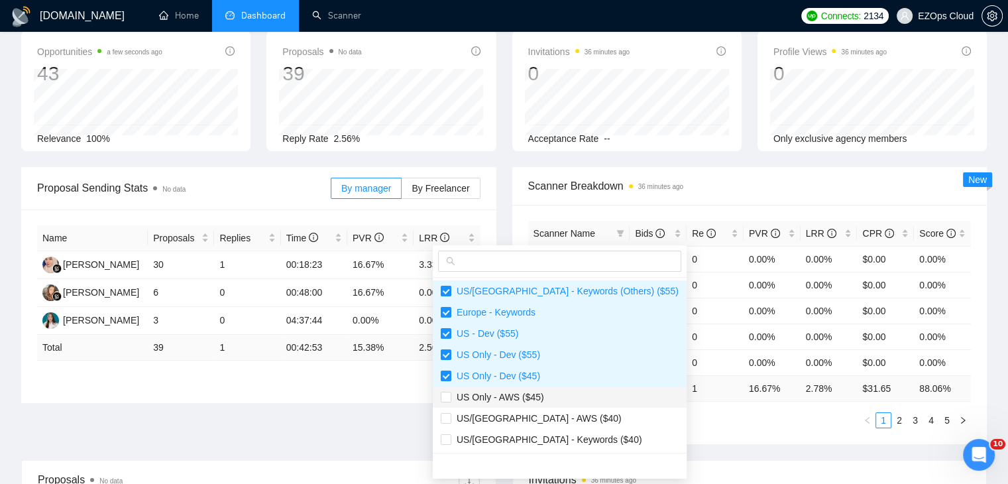
click at [537, 393] on span "US Only - AWS ($45)" at bounding box center [497, 397] width 93 height 11
checkbox input "true"
click at [548, 413] on span "US/[GEOGRAPHIC_DATA] - AWS ($40)" at bounding box center [536, 418] width 170 height 11
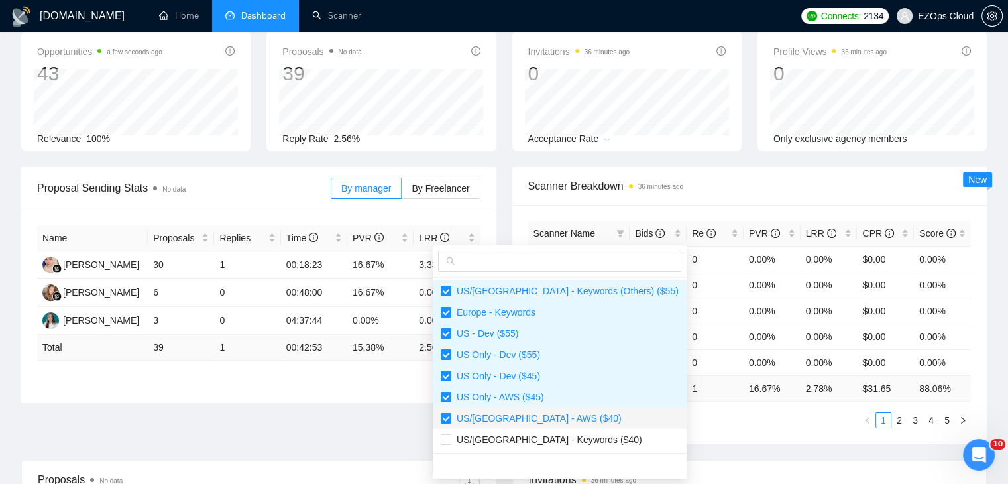
checkbox input "true"
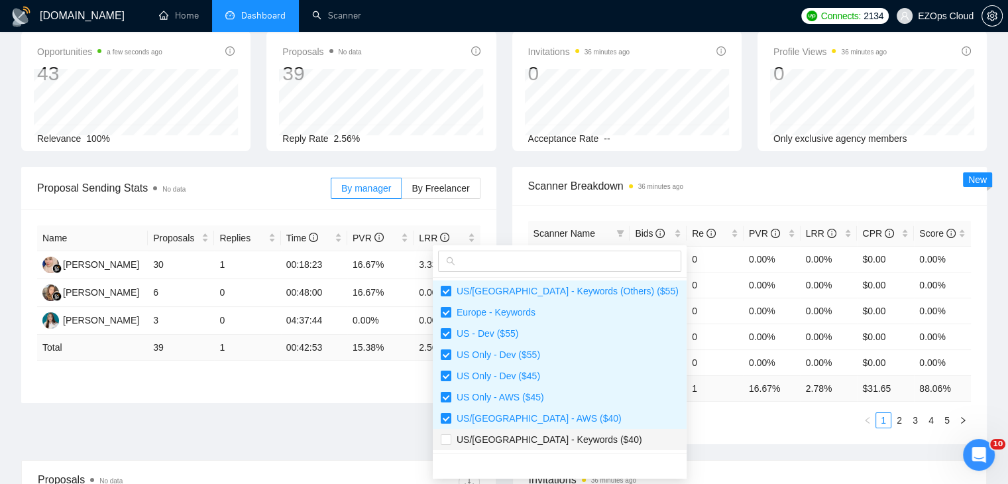
click at [569, 443] on span "US/[GEOGRAPHIC_DATA] - Keywords ($40)" at bounding box center [546, 439] width 191 height 11
checkbox input "true"
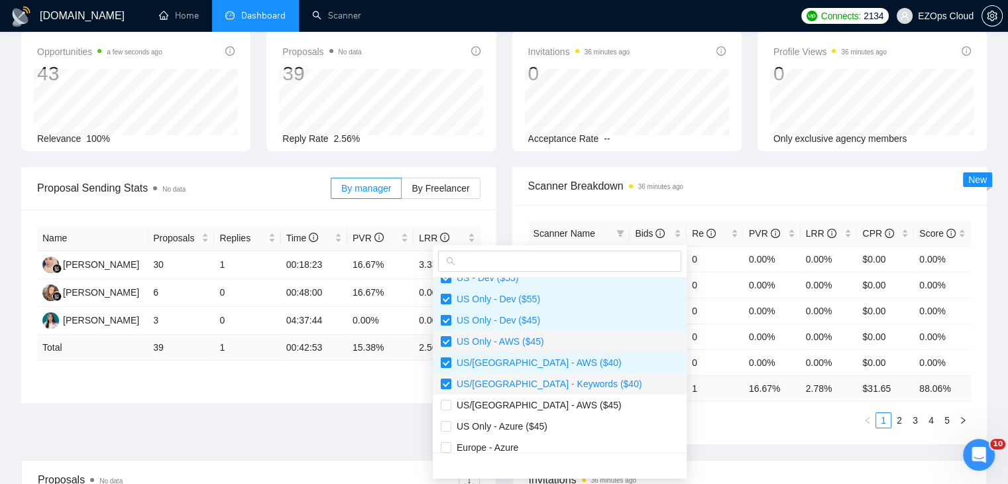
scroll to position [133, 0]
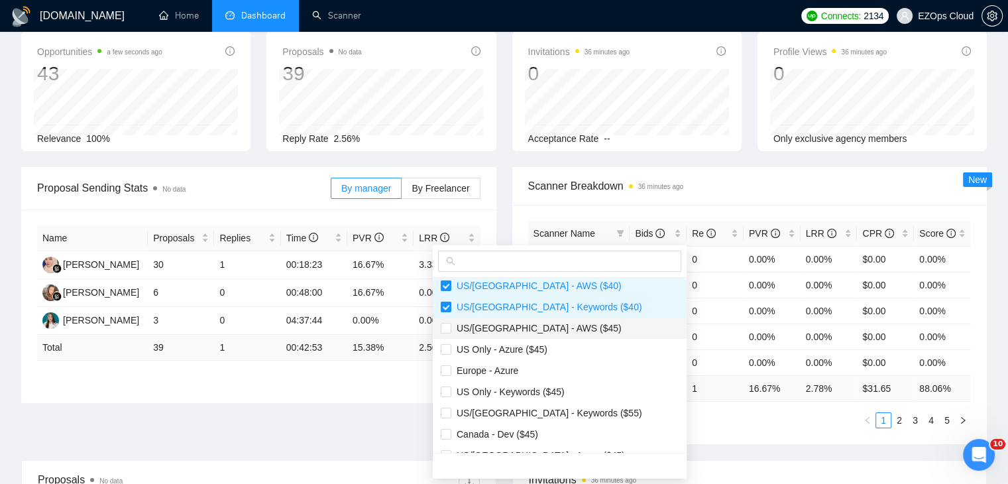
click at [523, 329] on span "US/[GEOGRAPHIC_DATA] - AWS ($45)" at bounding box center [536, 328] width 170 height 11
checkbox input "true"
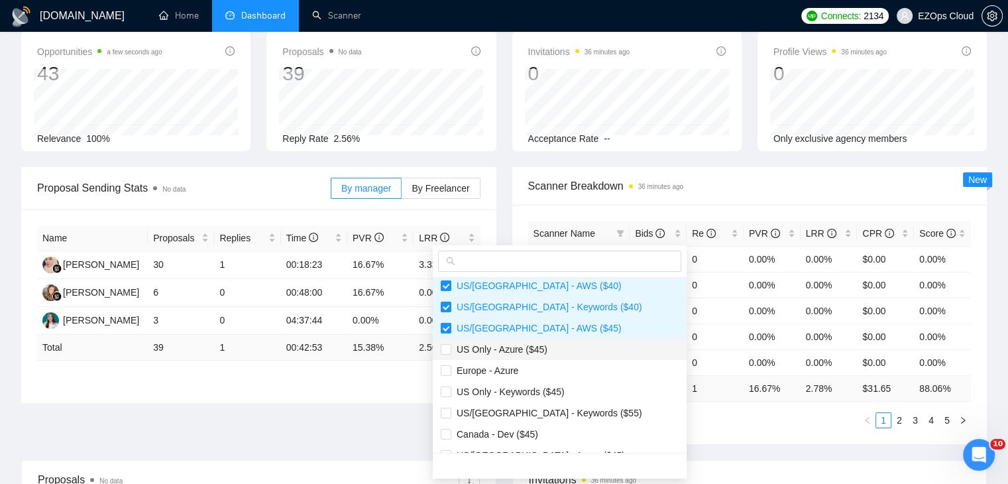
click at [529, 344] on span "US Only - Azure ($45)" at bounding box center [499, 349] width 96 height 11
click at [529, 356] on li "US Only - Azure ($45)" at bounding box center [560, 349] width 254 height 21
click at [510, 351] on span "US Only - Azure ($45)" at bounding box center [499, 349] width 96 height 11
checkbox input "true"
click at [512, 366] on span "Europe - Azure" at bounding box center [484, 370] width 67 height 11
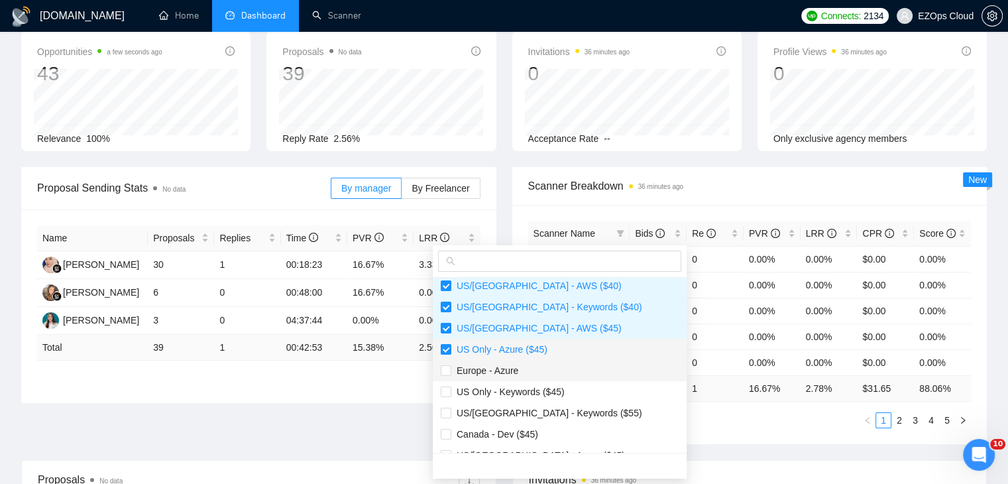
checkbox input "true"
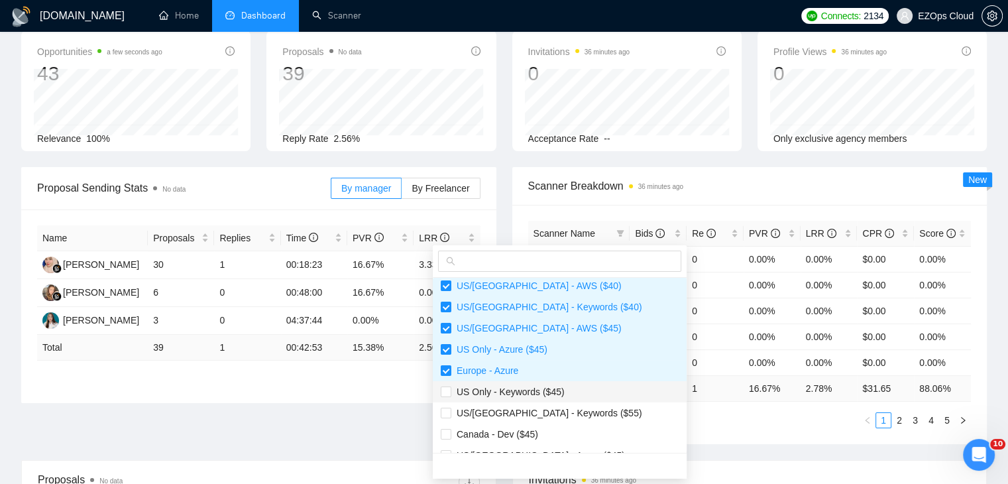
click at [523, 383] on li "US Only - Keywords ($45)" at bounding box center [560, 391] width 254 height 21
checkbox input "true"
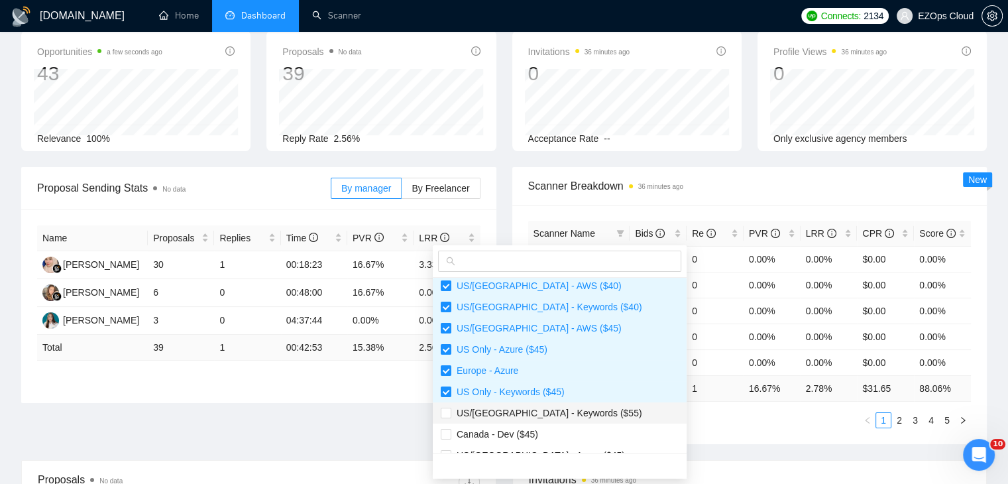
click at [535, 409] on span "US/[GEOGRAPHIC_DATA] - Keywords ($55)" at bounding box center [546, 412] width 191 height 11
checkbox input "true"
click at [537, 430] on span "Canada - Dev ($45)" at bounding box center [560, 434] width 238 height 15
checkbox input "true"
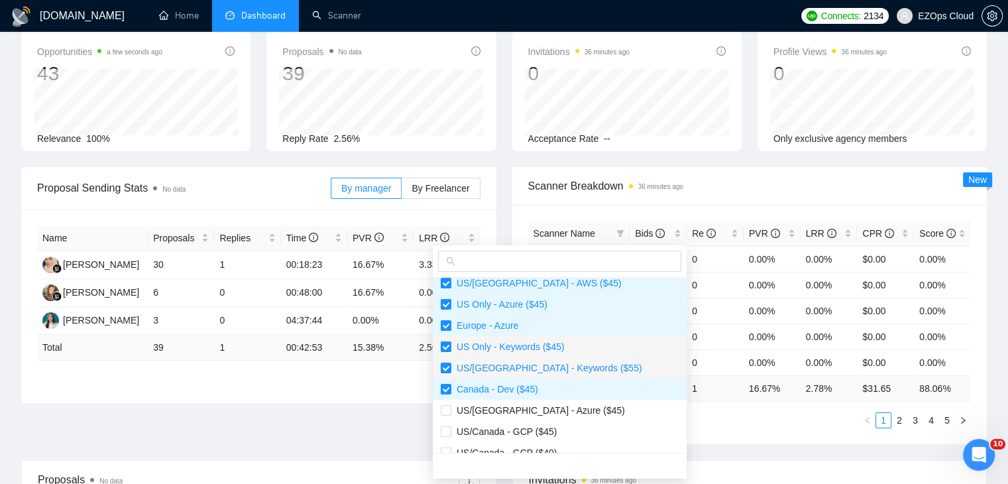
scroll to position [199, 0]
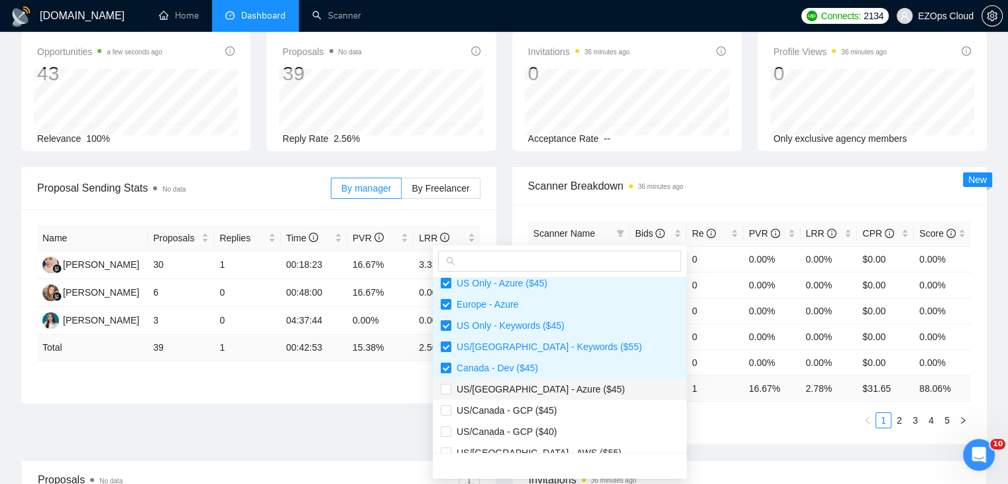
click at [543, 385] on span "US/[GEOGRAPHIC_DATA] - Azure ($45)" at bounding box center [538, 389] width 174 height 11
checkbox input "true"
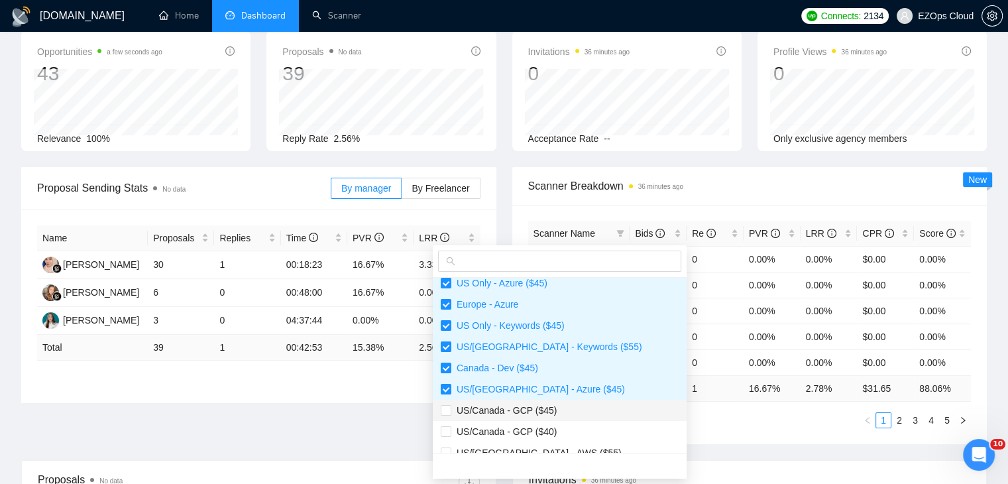
click at [534, 411] on span "US/Canada - GCP ($45)" at bounding box center [503, 410] width 105 height 11
checkbox input "true"
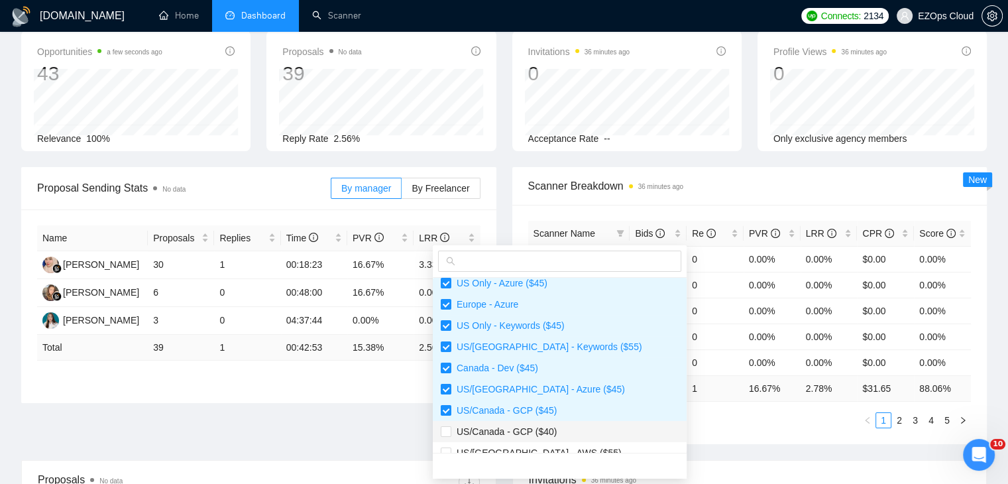
click at [549, 427] on span "US/Canada - GCP ($40)" at bounding box center [503, 431] width 105 height 11
checkbox input "true"
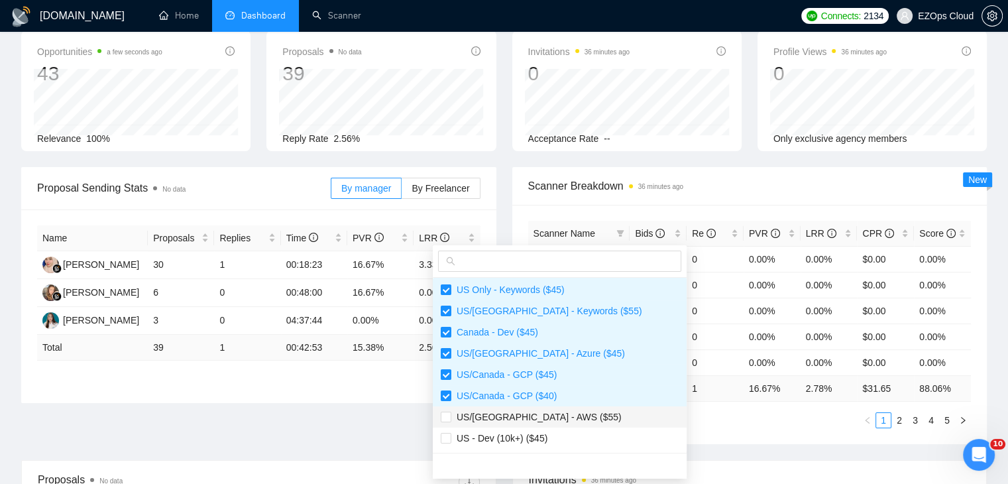
scroll to position [265, 0]
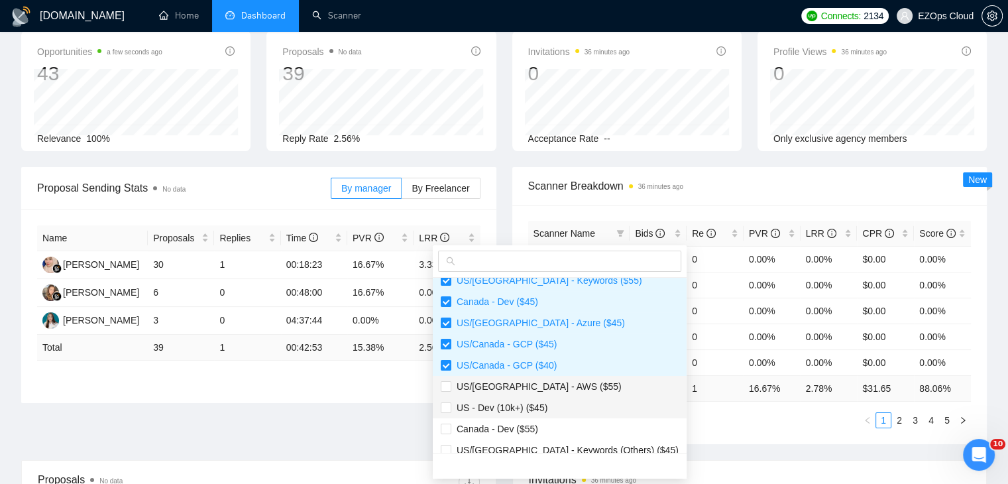
drag, startPoint x: 558, startPoint y: 380, endPoint x: 559, endPoint y: 398, distance: 17.9
click at [558, 380] on span "US/[GEOGRAPHIC_DATA] - AWS ($55)" at bounding box center [560, 386] width 238 height 15
checkbox input "true"
click at [559, 402] on span "US - Dev (10k+) ($45)" at bounding box center [560, 407] width 238 height 15
checkbox input "true"
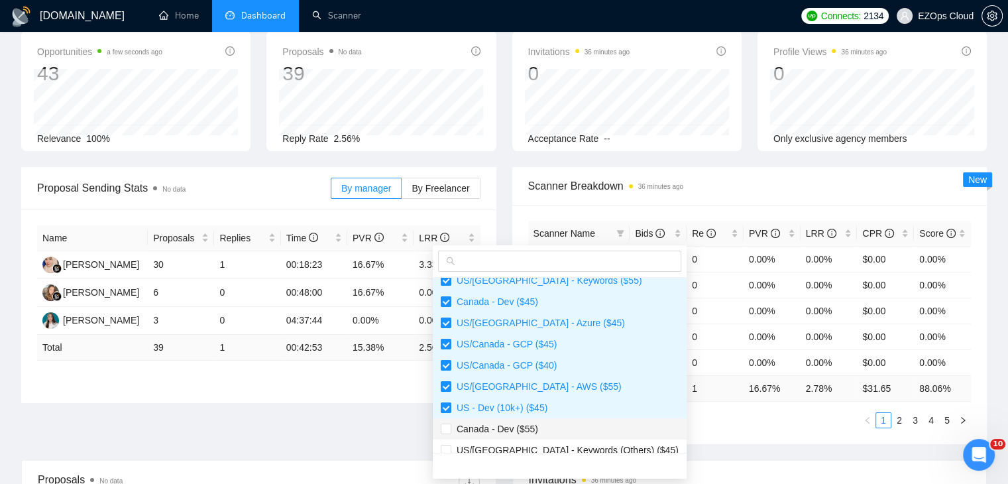
click at [557, 421] on span "Canada - Dev ($55)" at bounding box center [560, 428] width 238 height 15
checkbox input "true"
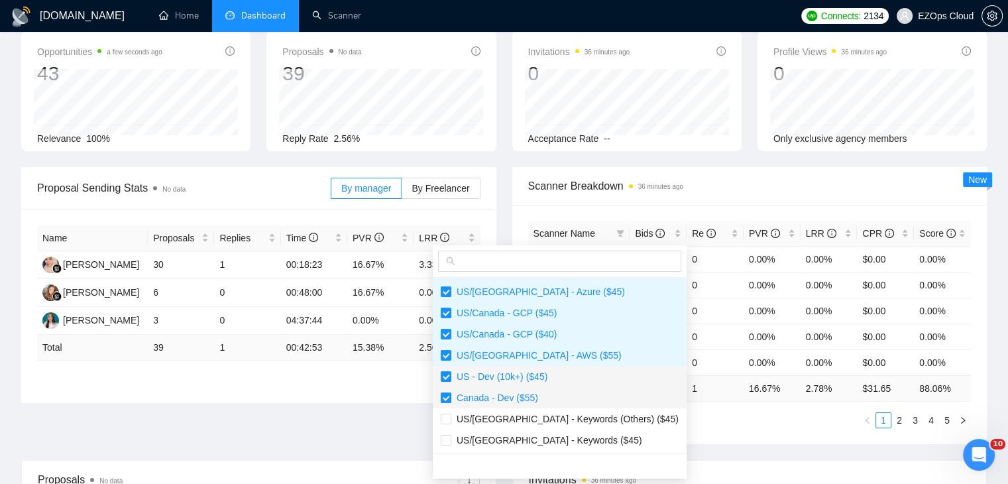
scroll to position [297, 0]
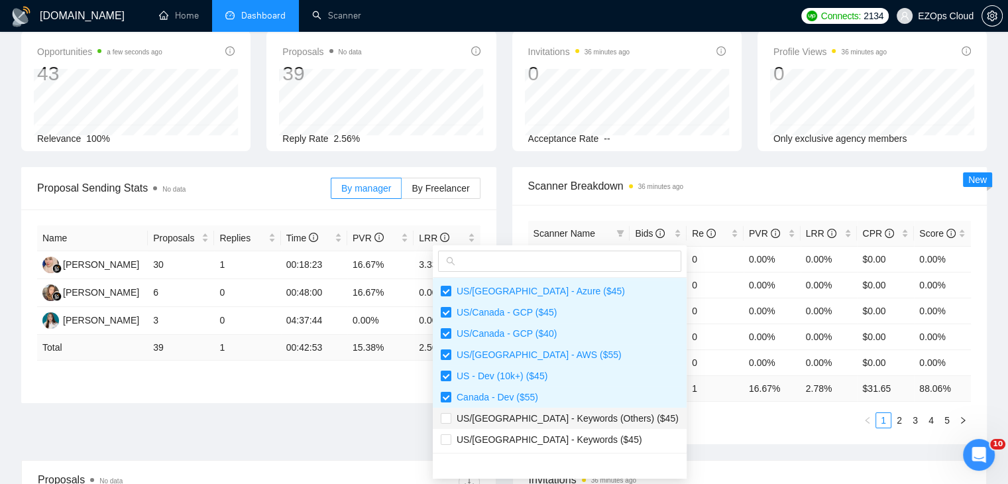
click at [580, 413] on span "US/[GEOGRAPHIC_DATA] - Keywords (Others) ($45)" at bounding box center [564, 418] width 227 height 11
checkbox input "true"
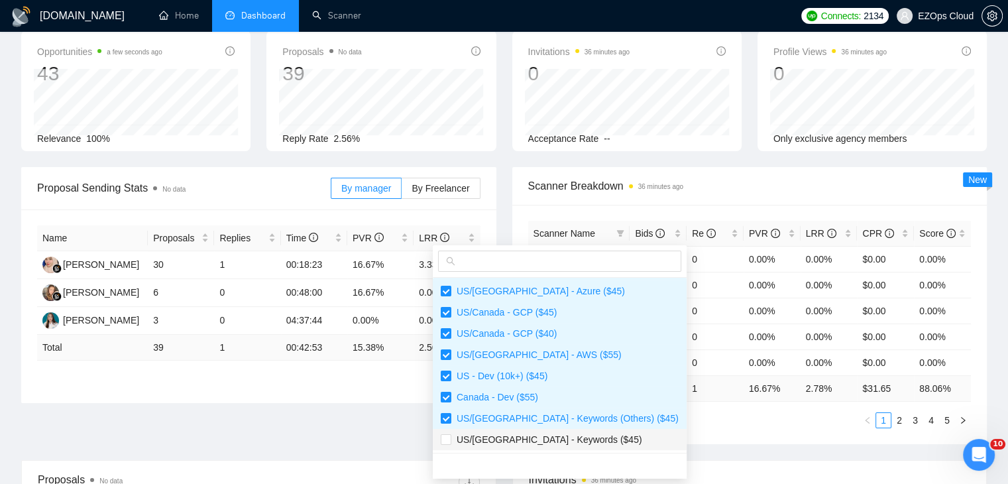
click at [574, 432] on span "US/[GEOGRAPHIC_DATA] - Keywords ($45)" at bounding box center [560, 439] width 238 height 15
checkbox input "true"
click at [708, 438] on div "Scanner Name Bids Re PVR LRR CPR Score US/Canada - Keywords (Others) ($55) 2 0 …" at bounding box center [749, 324] width 475 height 239
